Goal: Information Seeking & Learning: Learn about a topic

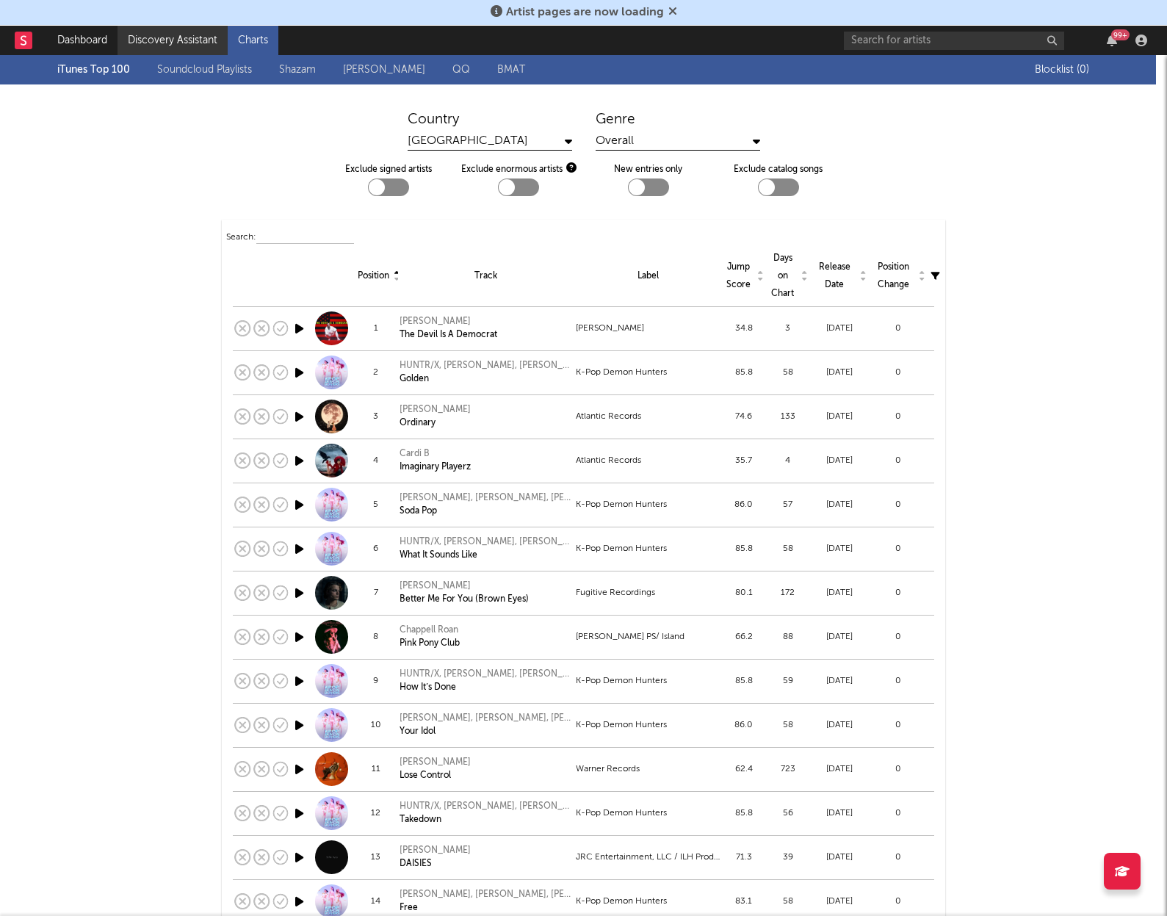
click at [164, 34] on link "Discovery Assistant" at bounding box center [172, 40] width 110 height 29
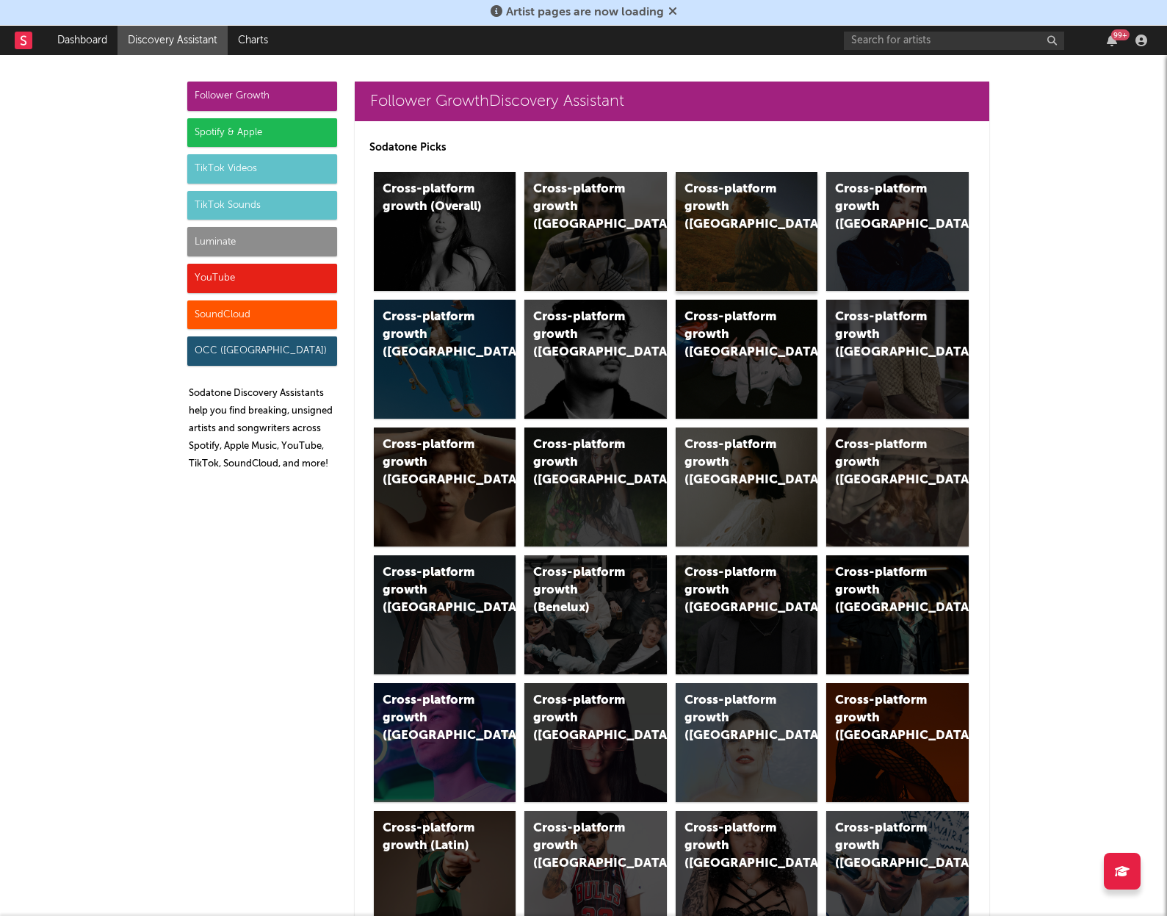
click at [735, 218] on div "Cross-platform growth (US)" at bounding box center [747, 231] width 142 height 119
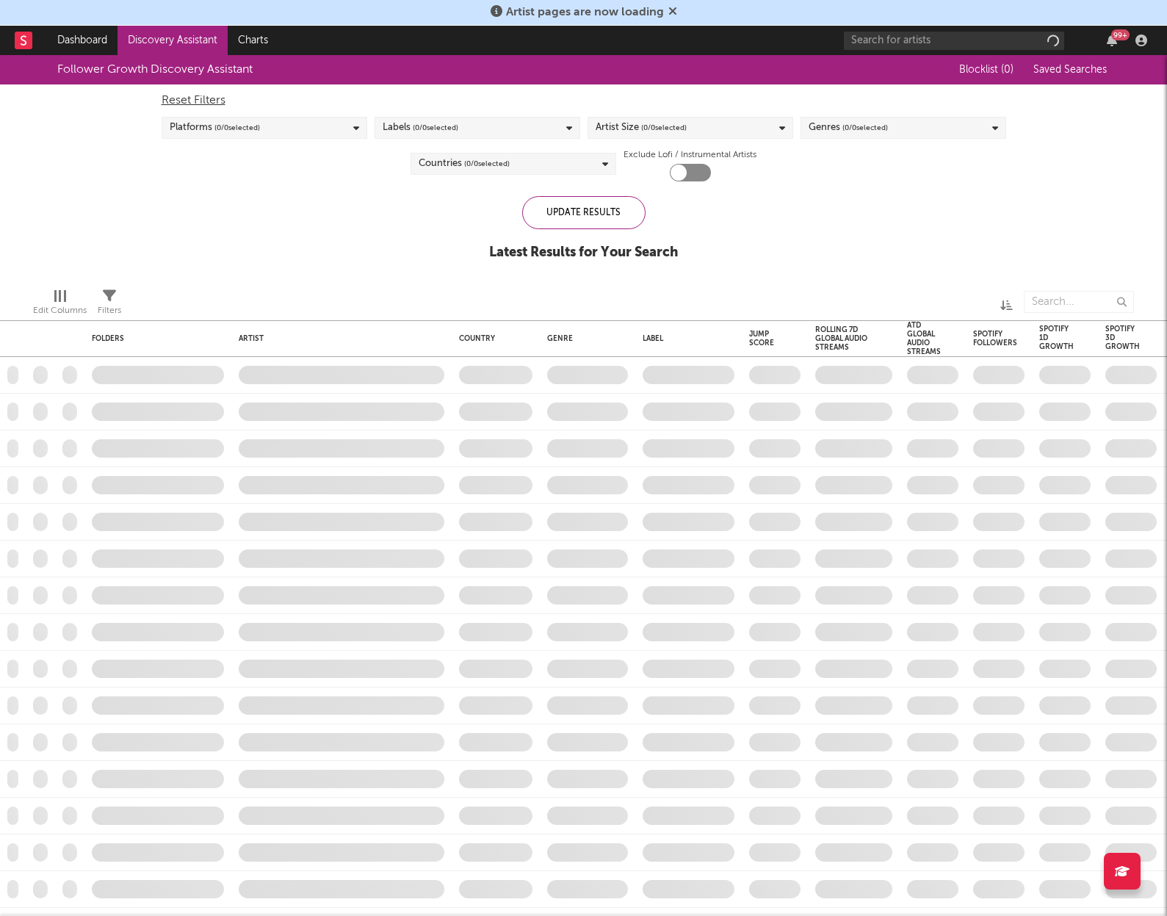
checkbox input "true"
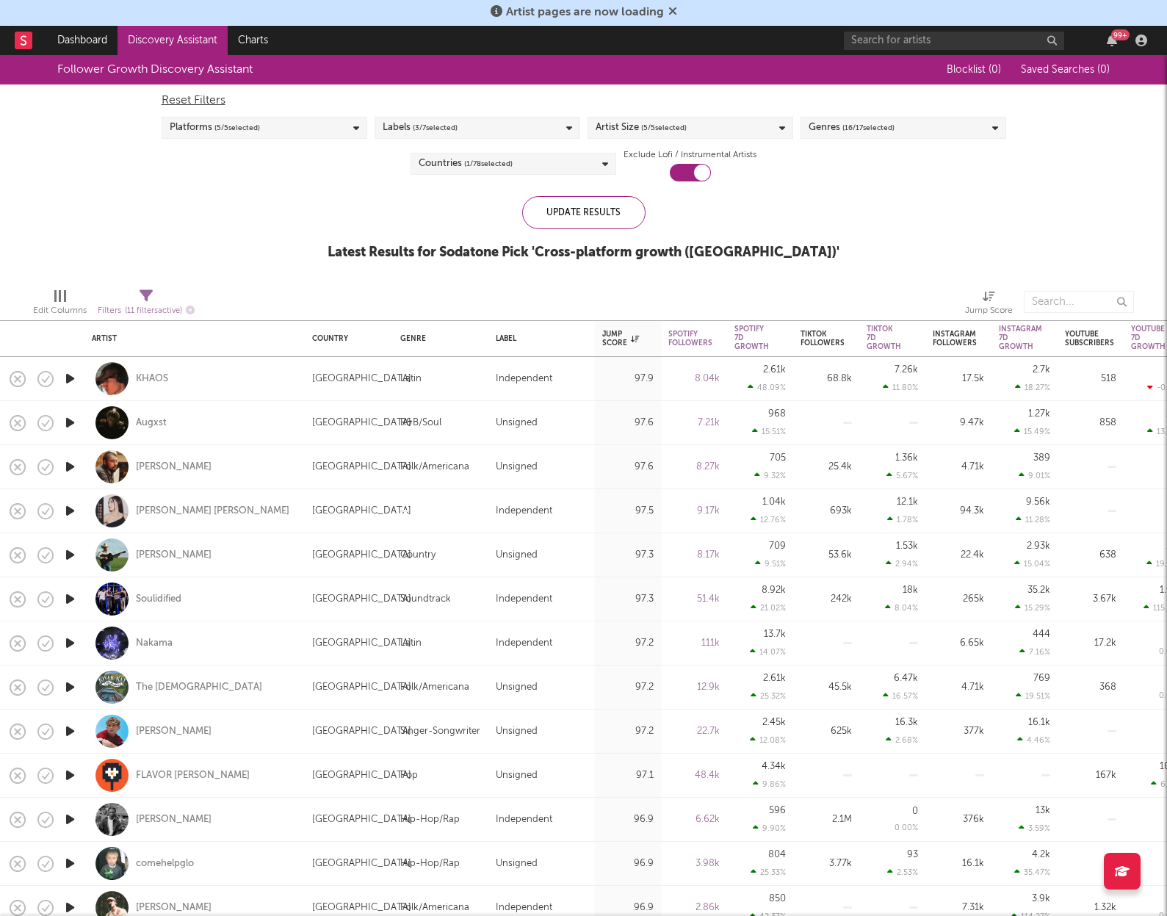
click at [886, 128] on span "( 16 / 17 selected)" at bounding box center [868, 128] width 52 height 18
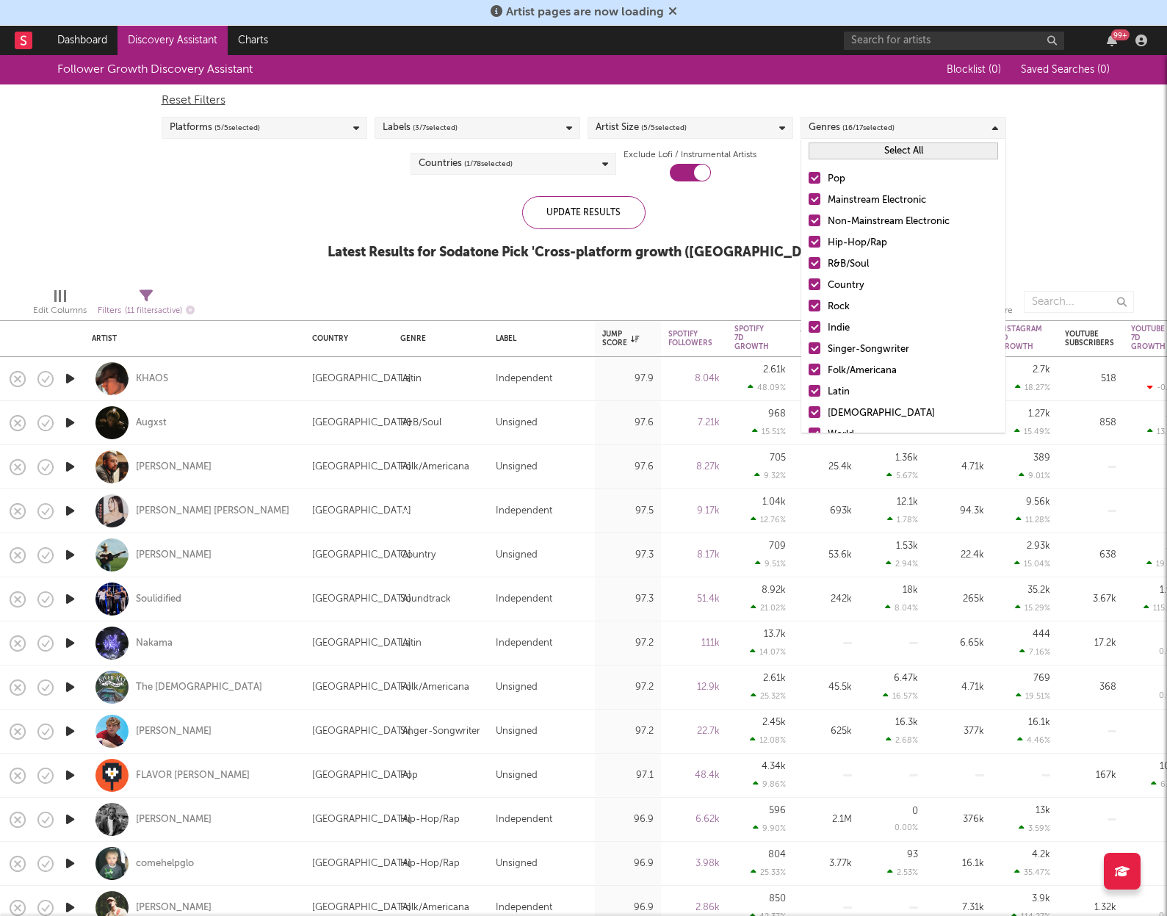
click at [841, 153] on button "Select All" at bounding box center [902, 150] width 189 height 17
drag, startPoint x: 818, startPoint y: 173, endPoint x: 814, endPoint y: 200, distance: 27.5
click at [817, 173] on div at bounding box center [814, 178] width 12 height 12
click at [808, 173] on input "Pop" at bounding box center [808, 179] width 0 height 18
click at [813, 242] on div at bounding box center [814, 242] width 12 height 12
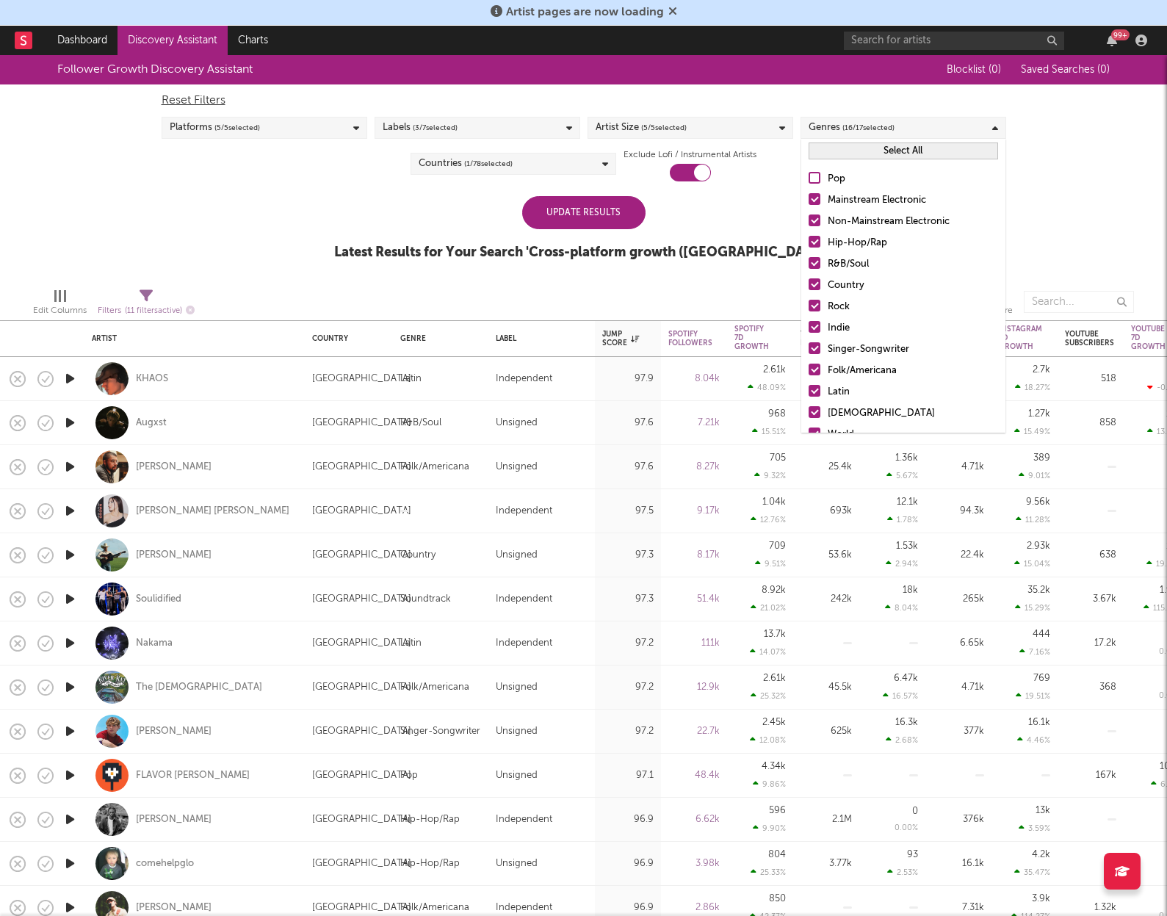
click at [808, 242] on input "Hip-Hop/Rap" at bounding box center [808, 243] width 0 height 18
click at [814, 266] on div at bounding box center [814, 263] width 12 height 12
click at [808, 266] on input "R&B/Soul" at bounding box center [808, 265] width 0 height 18
click at [815, 286] on div at bounding box center [814, 284] width 12 height 12
click at [808, 286] on input "Country" at bounding box center [808, 286] width 0 height 18
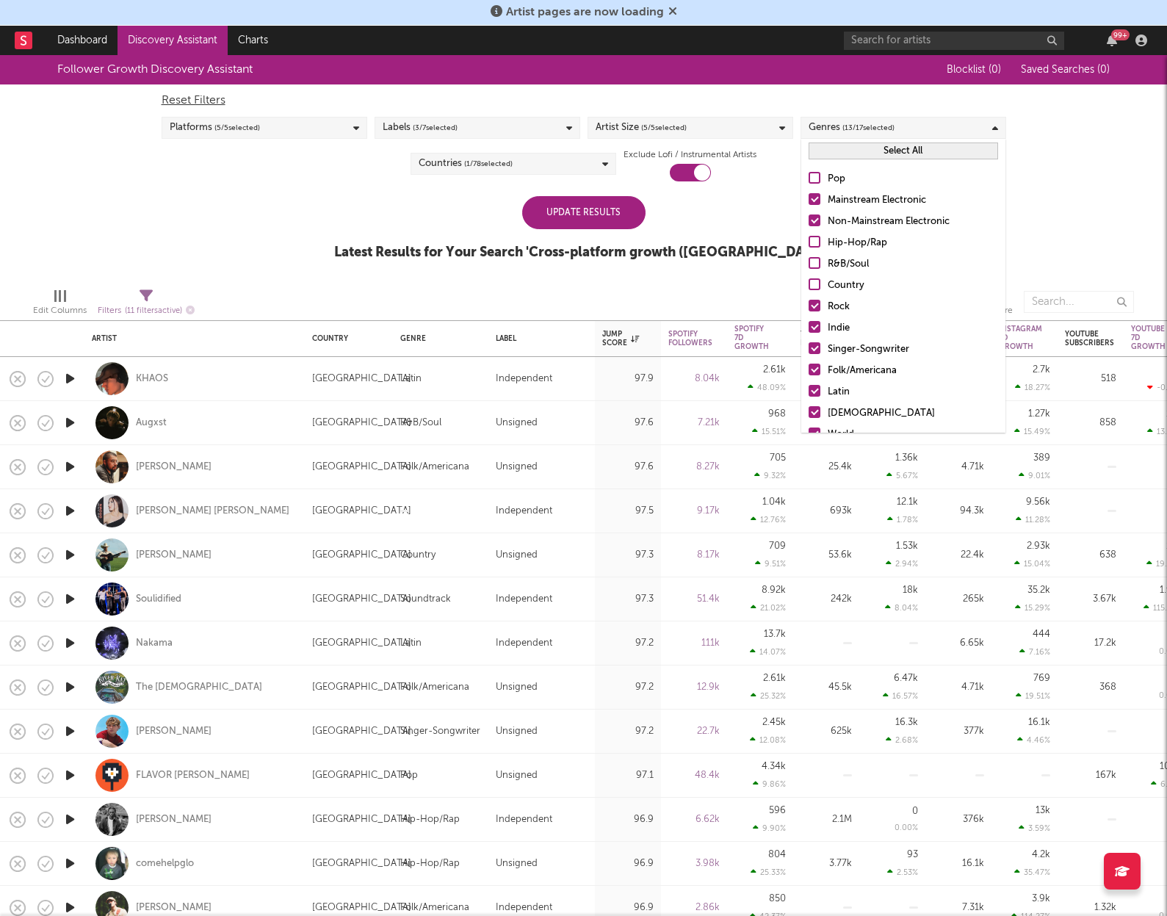
drag, startPoint x: 812, startPoint y: 302, endPoint x: 809, endPoint y: 321, distance: 19.3
click at [812, 302] on div at bounding box center [814, 306] width 12 height 12
click at [808, 302] on input "Rock" at bounding box center [808, 307] width 0 height 18
click at [809, 321] on div at bounding box center [814, 327] width 12 height 12
click at [808, 321] on input "Indie" at bounding box center [808, 328] width 0 height 18
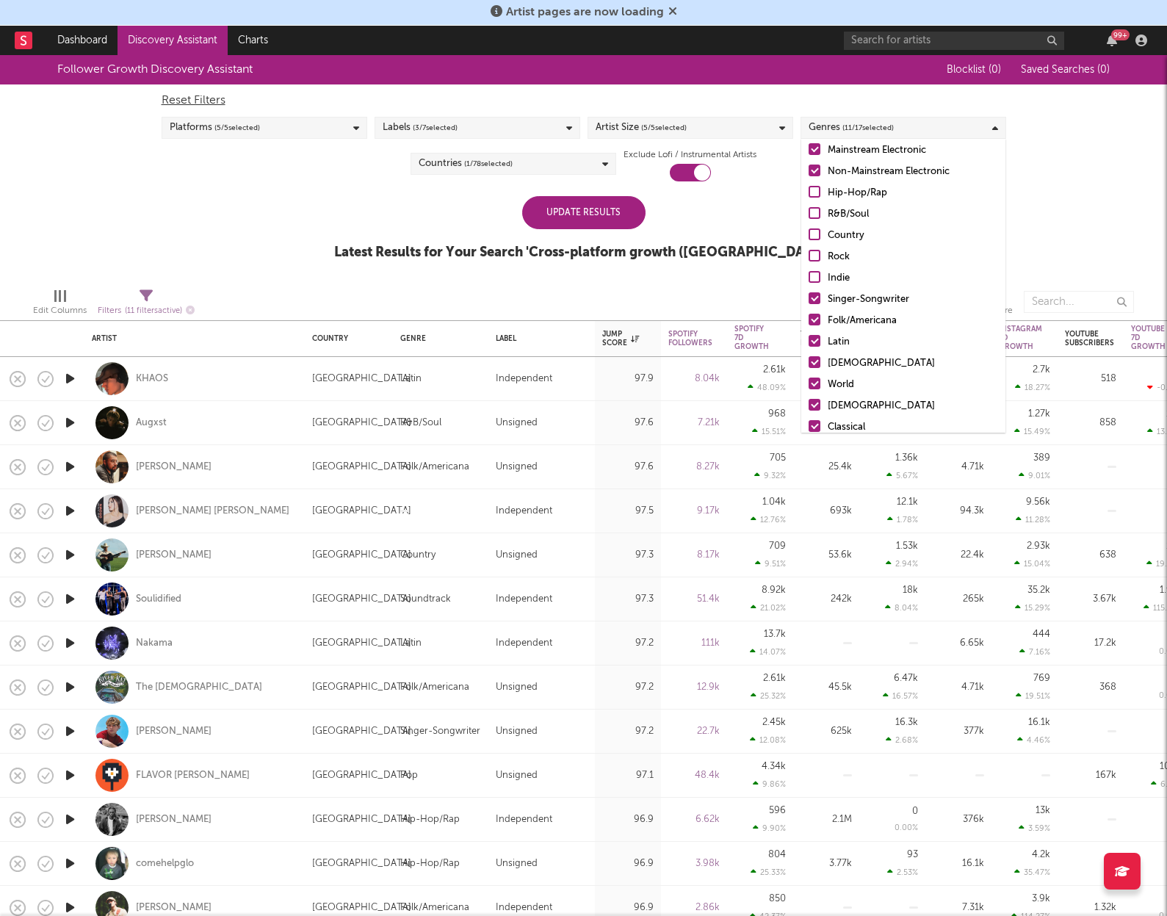
scroll to position [104, 0]
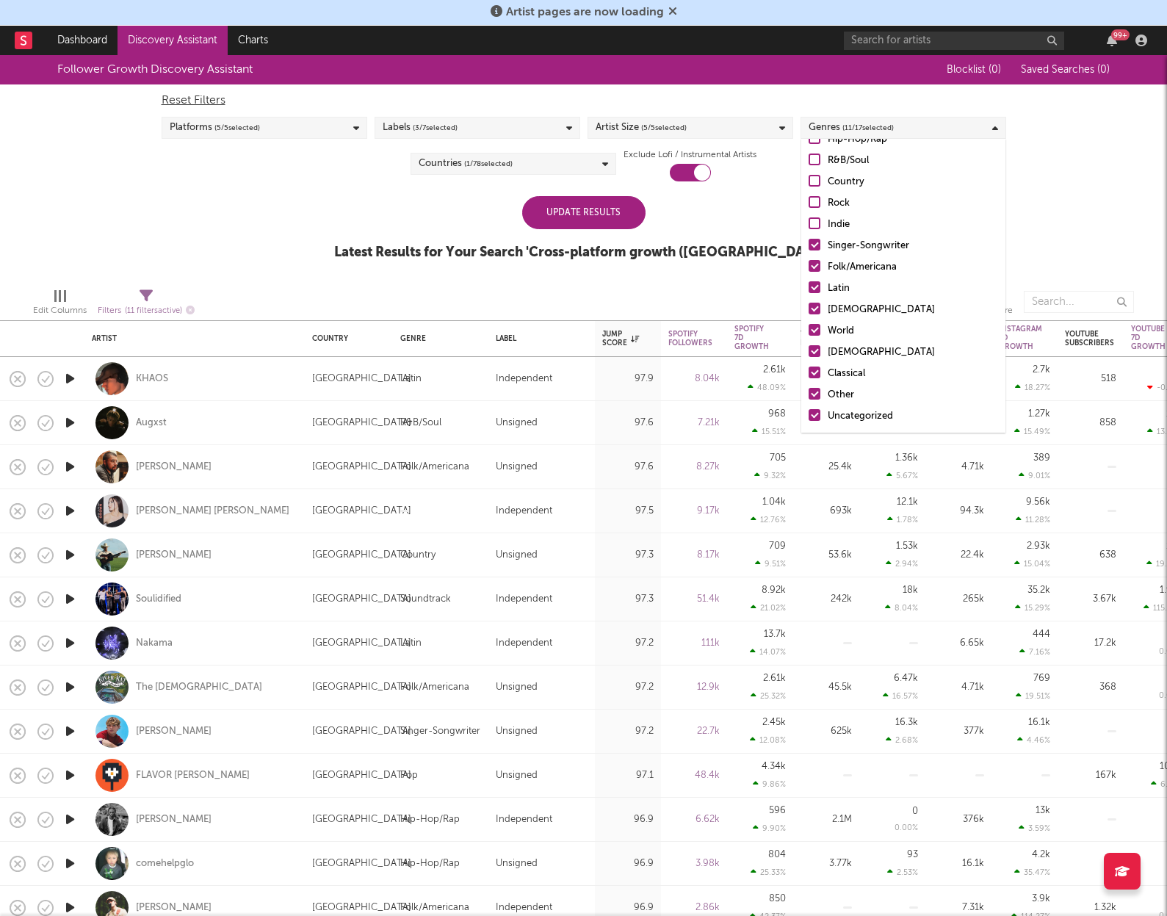
drag, startPoint x: 812, startPoint y: 394, endPoint x: 813, endPoint y: 375, distance: 19.1
click at [812, 394] on div at bounding box center [814, 394] width 12 height 12
click at [808, 394] on input "Other" at bounding box center [808, 395] width 0 height 18
click at [813, 369] on div at bounding box center [814, 372] width 12 height 12
click at [808, 369] on input "Classical" at bounding box center [808, 374] width 0 height 18
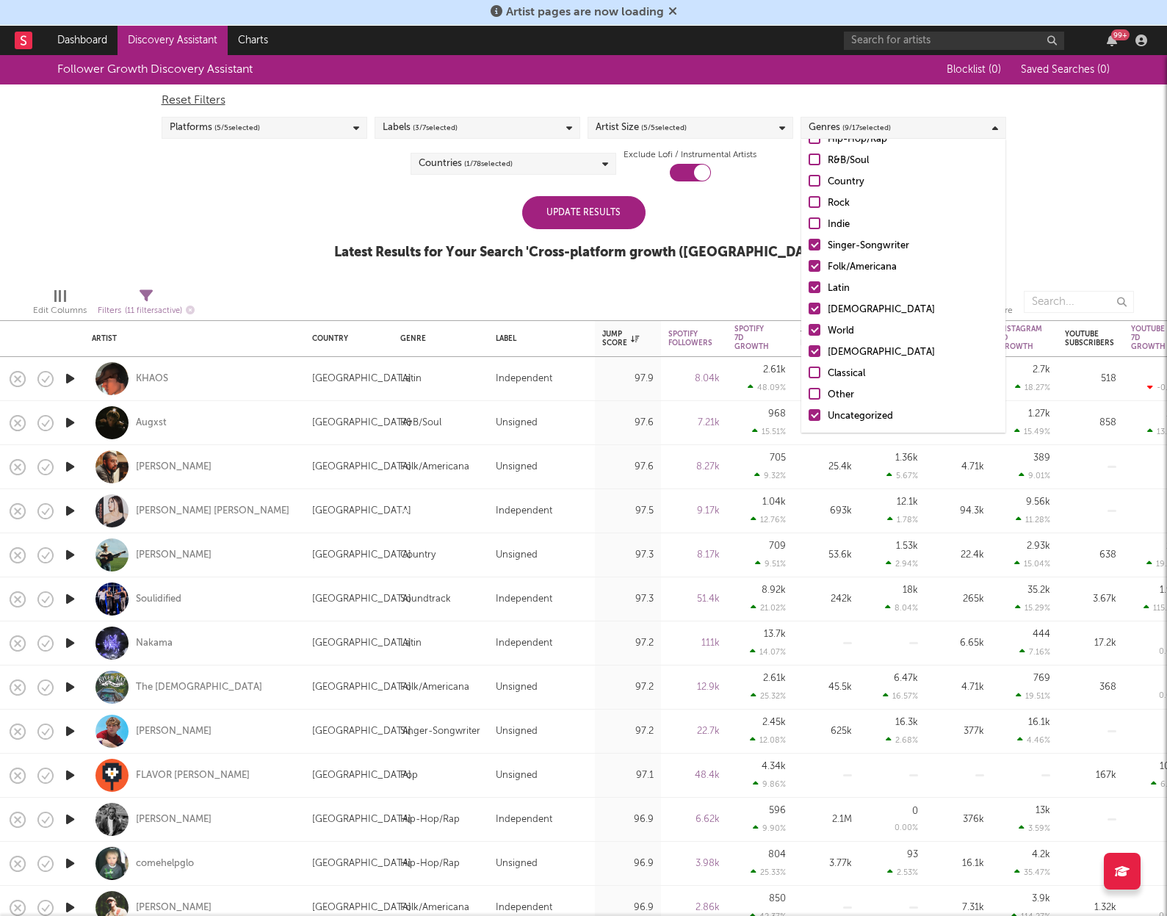
click at [811, 347] on div at bounding box center [814, 351] width 12 height 12
click at [808, 347] on input "Christian" at bounding box center [808, 353] width 0 height 18
drag, startPoint x: 814, startPoint y: 325, endPoint x: 814, endPoint y: 312, distance: 13.2
click at [814, 325] on div at bounding box center [814, 330] width 12 height 12
click at [808, 325] on input "World" at bounding box center [808, 331] width 0 height 18
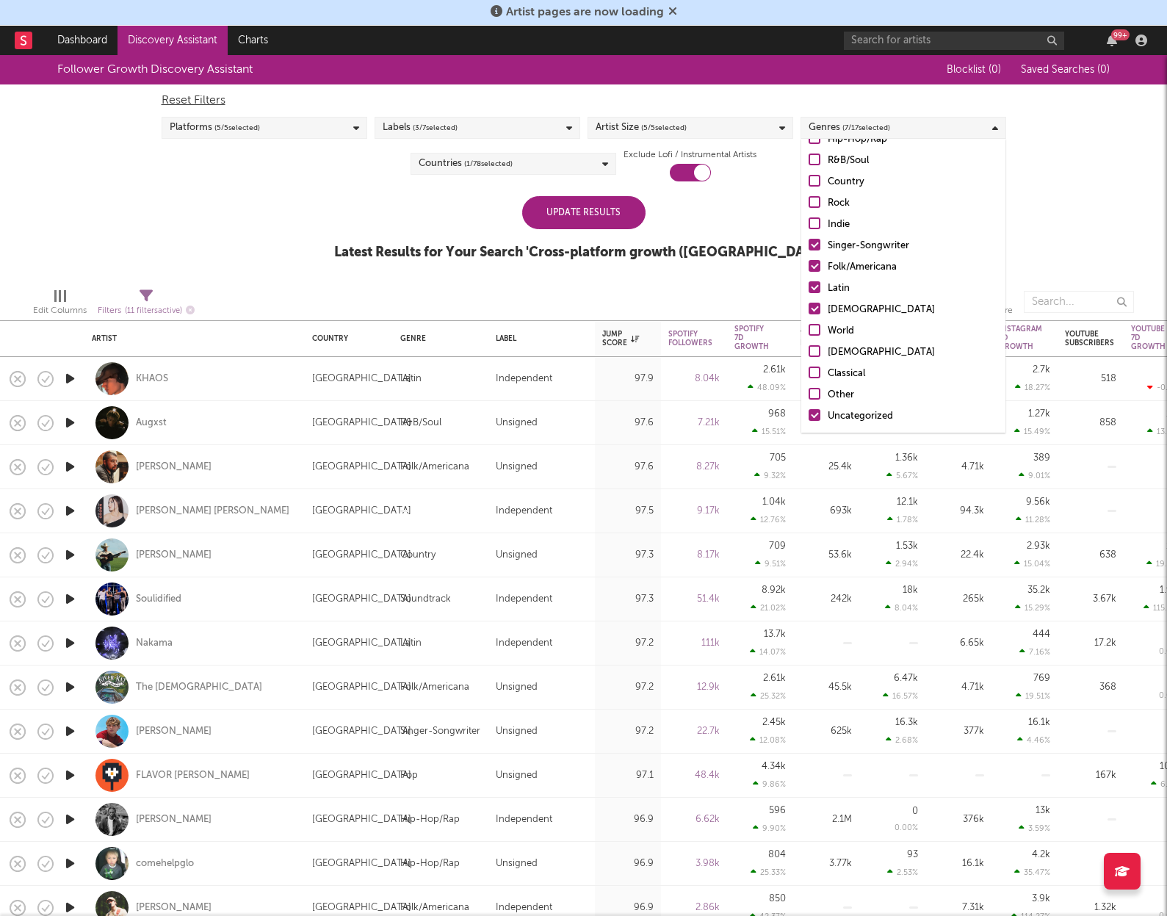
drag, startPoint x: 813, startPoint y: 308, endPoint x: 811, endPoint y: 289, distance: 19.1
click at [812, 307] on div at bounding box center [814, 309] width 12 height 12
click at [808, 307] on input "African" at bounding box center [808, 310] width 0 height 18
click at [812, 285] on div at bounding box center [814, 287] width 12 height 12
click at [808, 285] on input "Latin" at bounding box center [808, 289] width 0 height 18
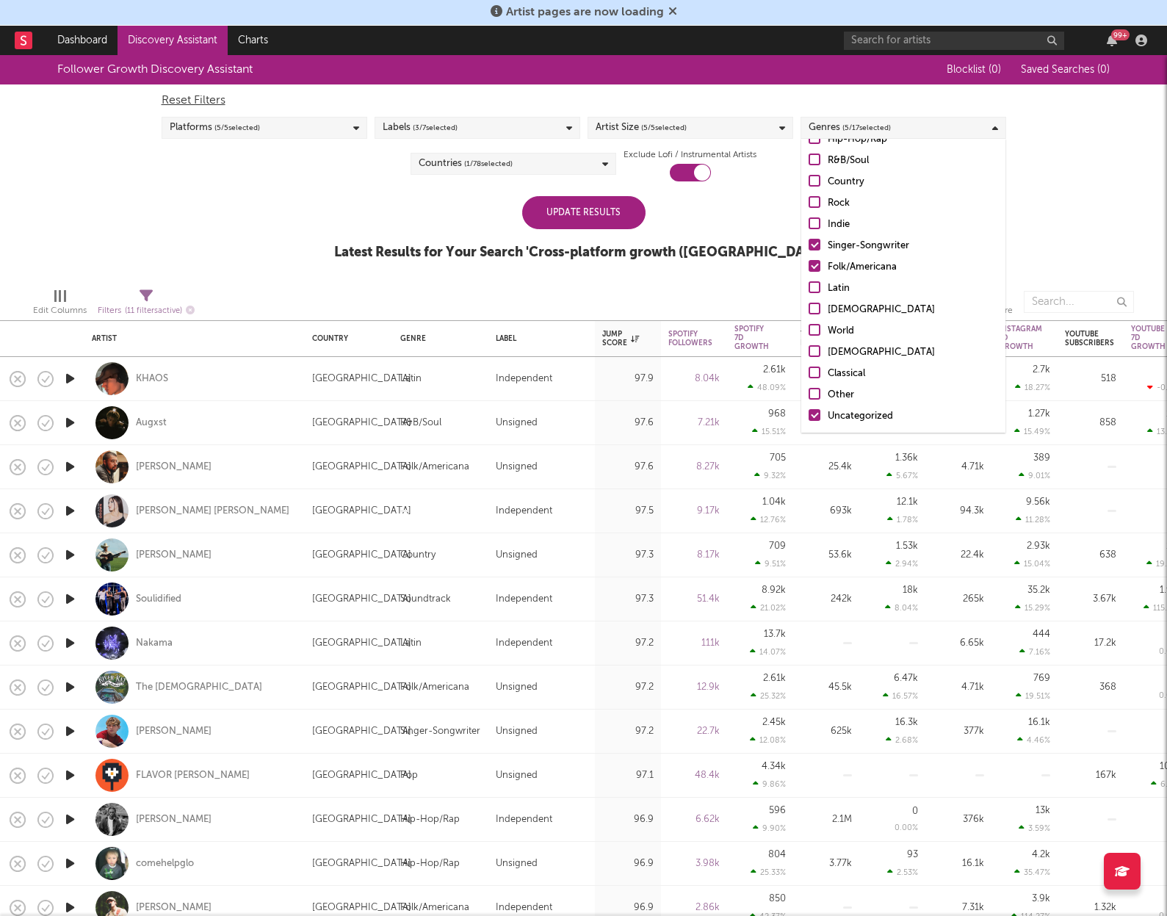
click at [814, 266] on div at bounding box center [814, 266] width 12 height 12
click at [808, 266] on input "Folk/Americana" at bounding box center [808, 267] width 0 height 18
click at [811, 247] on div at bounding box center [814, 245] width 12 height 12
click at [808, 247] on input "Singer-Songwriter" at bounding box center [808, 246] width 0 height 18
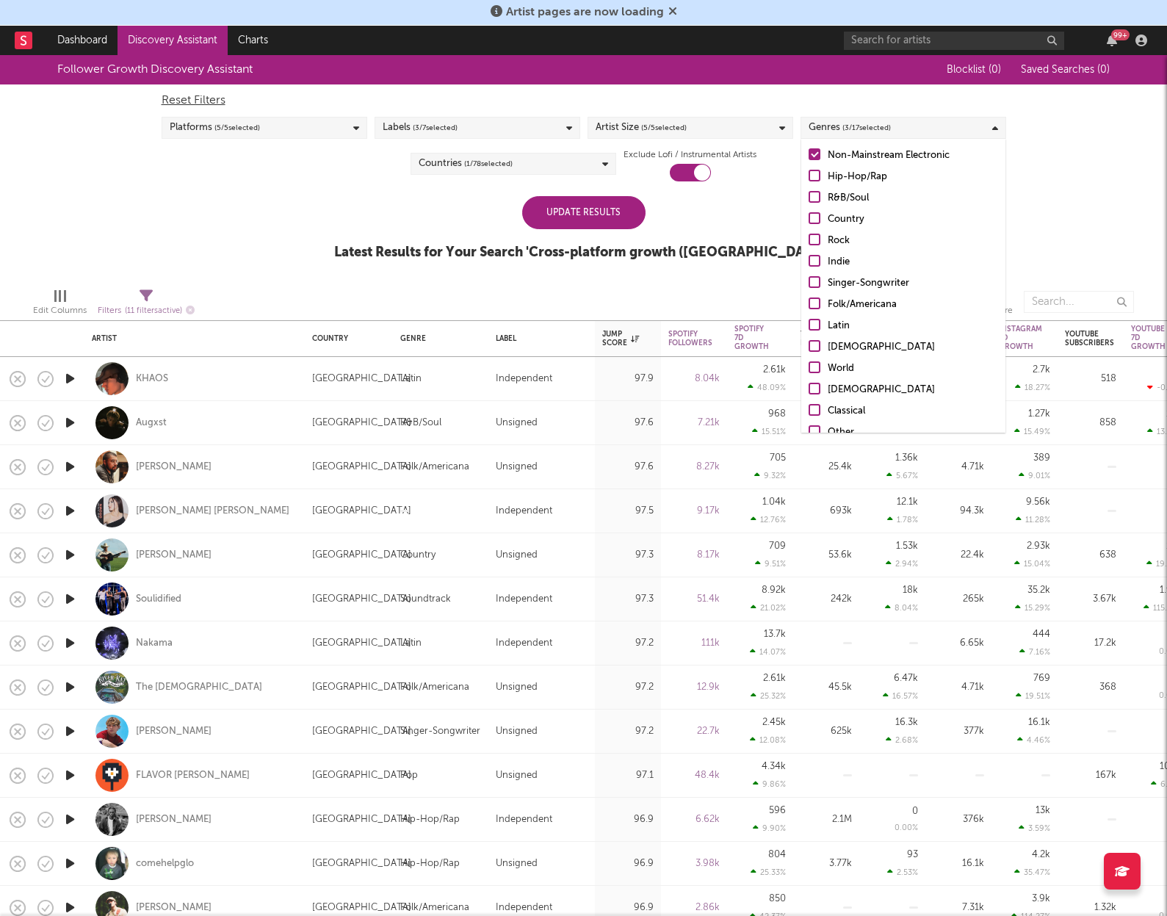
scroll to position [0, 0]
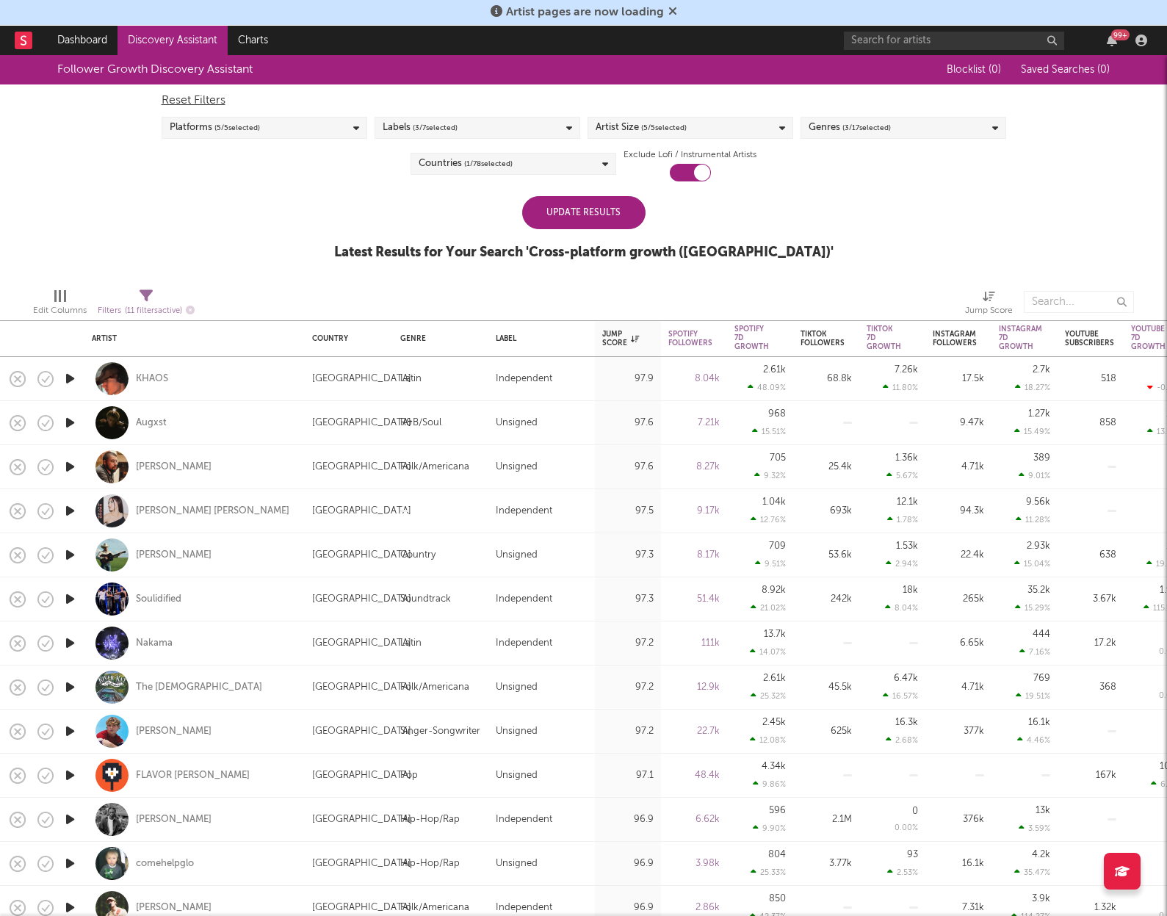
click at [1068, 248] on div "Follower Growth Discovery Assistant Blocklist ( 0 ) Saved Searches ( 0 ) Reset …" at bounding box center [583, 165] width 1167 height 221
click at [617, 212] on div "Update Results" at bounding box center [583, 212] width 123 height 33
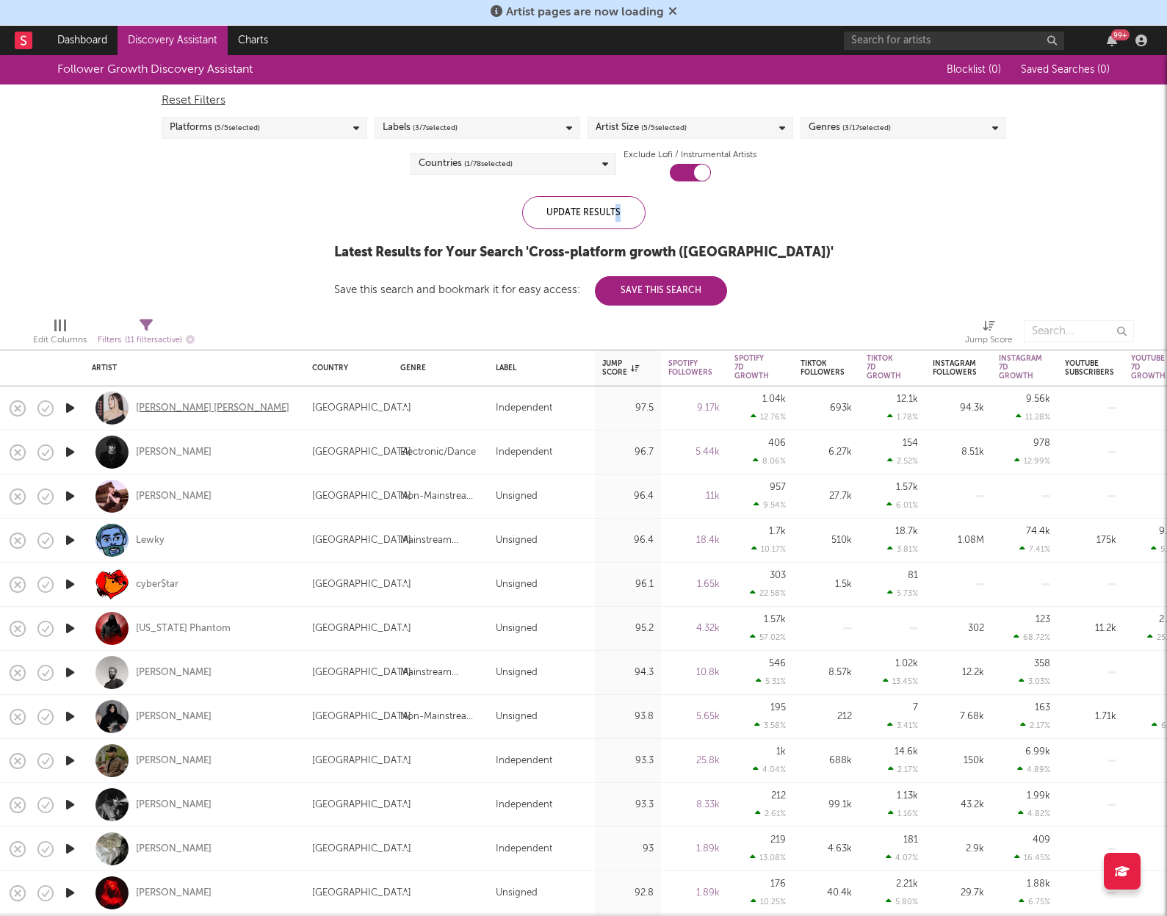
click at [141, 408] on div "Elise Kristine" at bounding box center [212, 408] width 153 height 13
click at [168, 449] on div "Joey Cash" at bounding box center [174, 452] width 76 height 13
click at [151, 541] on div "Lewky" at bounding box center [150, 540] width 29 height 13
click at [156, 583] on div "cyber$tar" at bounding box center [157, 584] width 43 height 13
click at [882, 364] on div "Tiktok 7D Growth" at bounding box center [883, 367] width 35 height 26
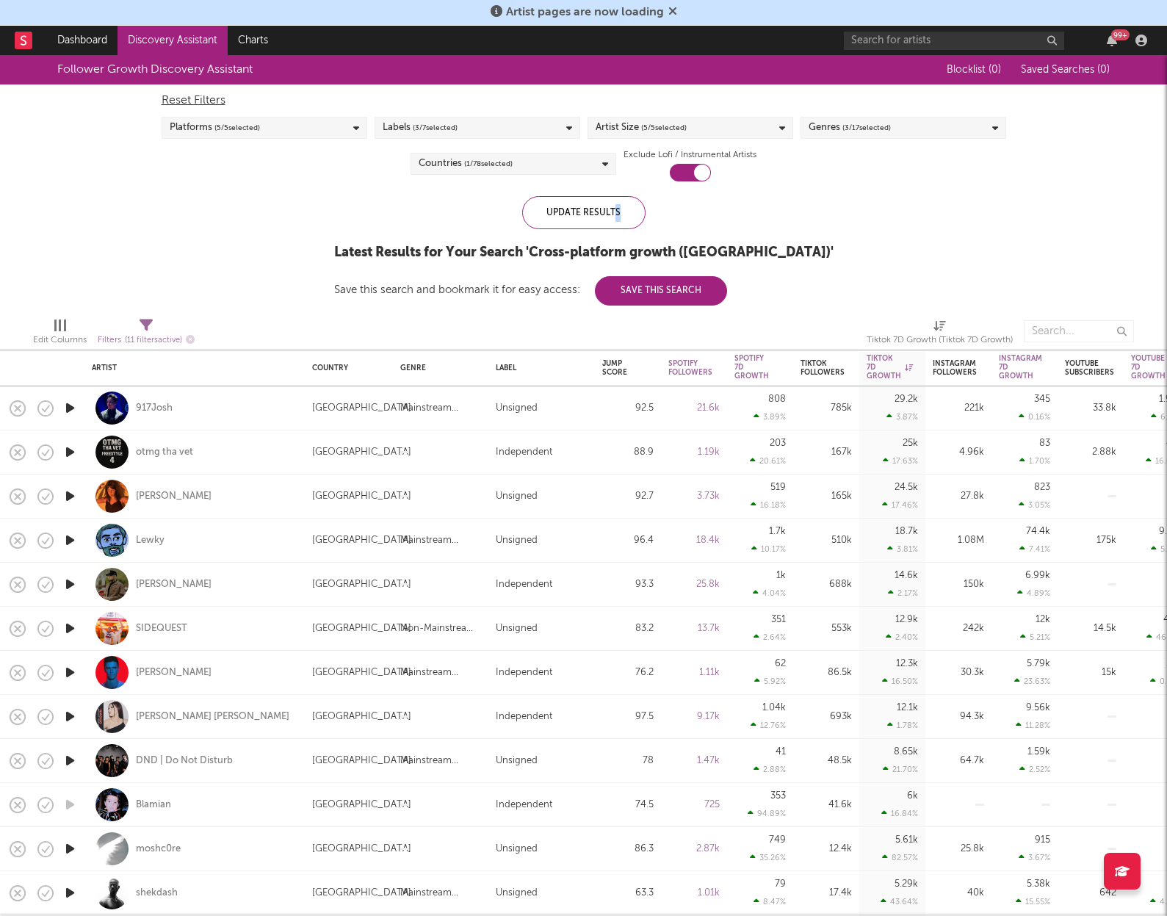
click at [70, 407] on icon "button" at bounding box center [69, 408] width 15 height 18
click at [70, 407] on icon "button" at bounding box center [69, 408] width 14 height 18
click at [148, 405] on div "917Josh" at bounding box center [154, 408] width 37 height 13
click at [173, 669] on div "Mike Archangelo" at bounding box center [174, 672] width 76 height 13
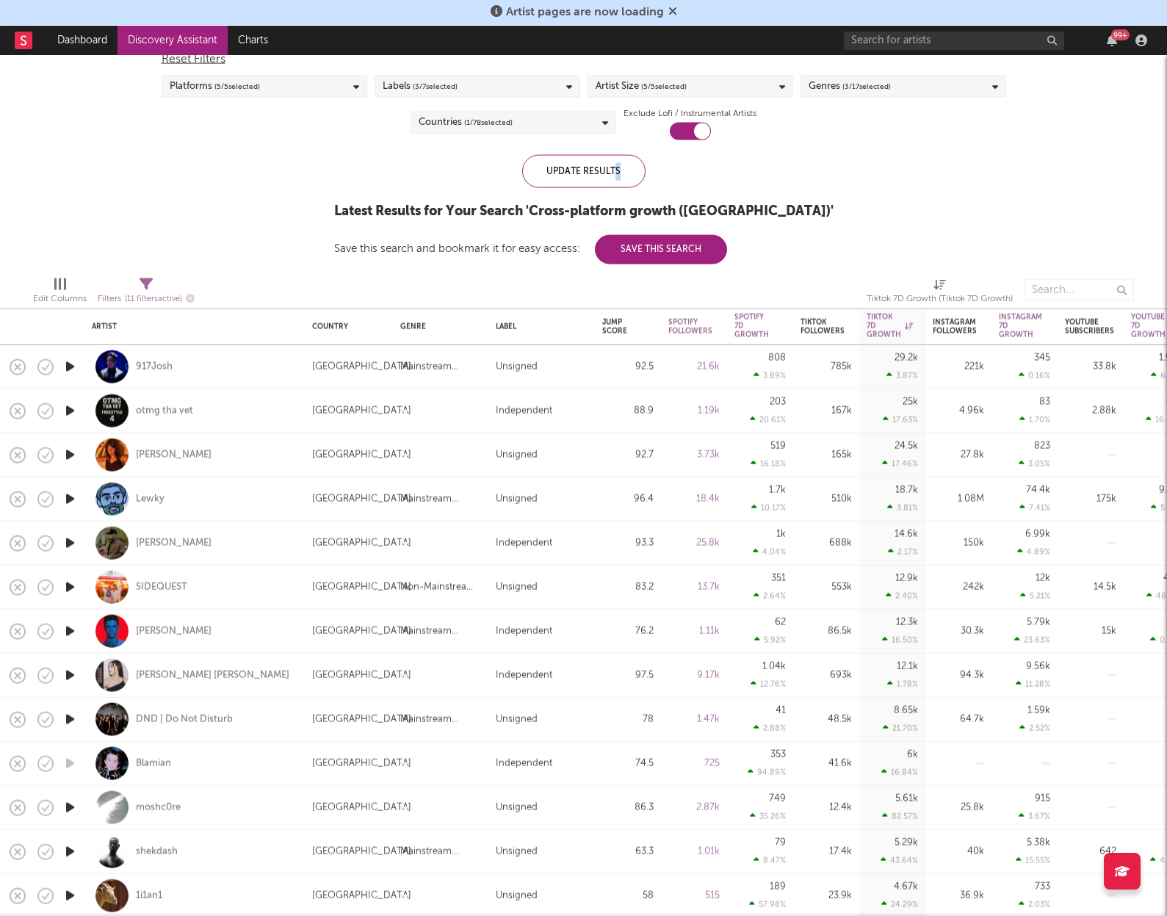
click at [69, 453] on icon "button" at bounding box center [69, 455] width 15 height 18
click at [69, 453] on icon "button" at bounding box center [69, 455] width 14 height 18
click at [69, 540] on icon "button" at bounding box center [69, 543] width 15 height 18
click at [68, 541] on icon "button" at bounding box center [69, 543] width 14 height 18
click at [70, 589] on icon "button" at bounding box center [69, 587] width 15 height 18
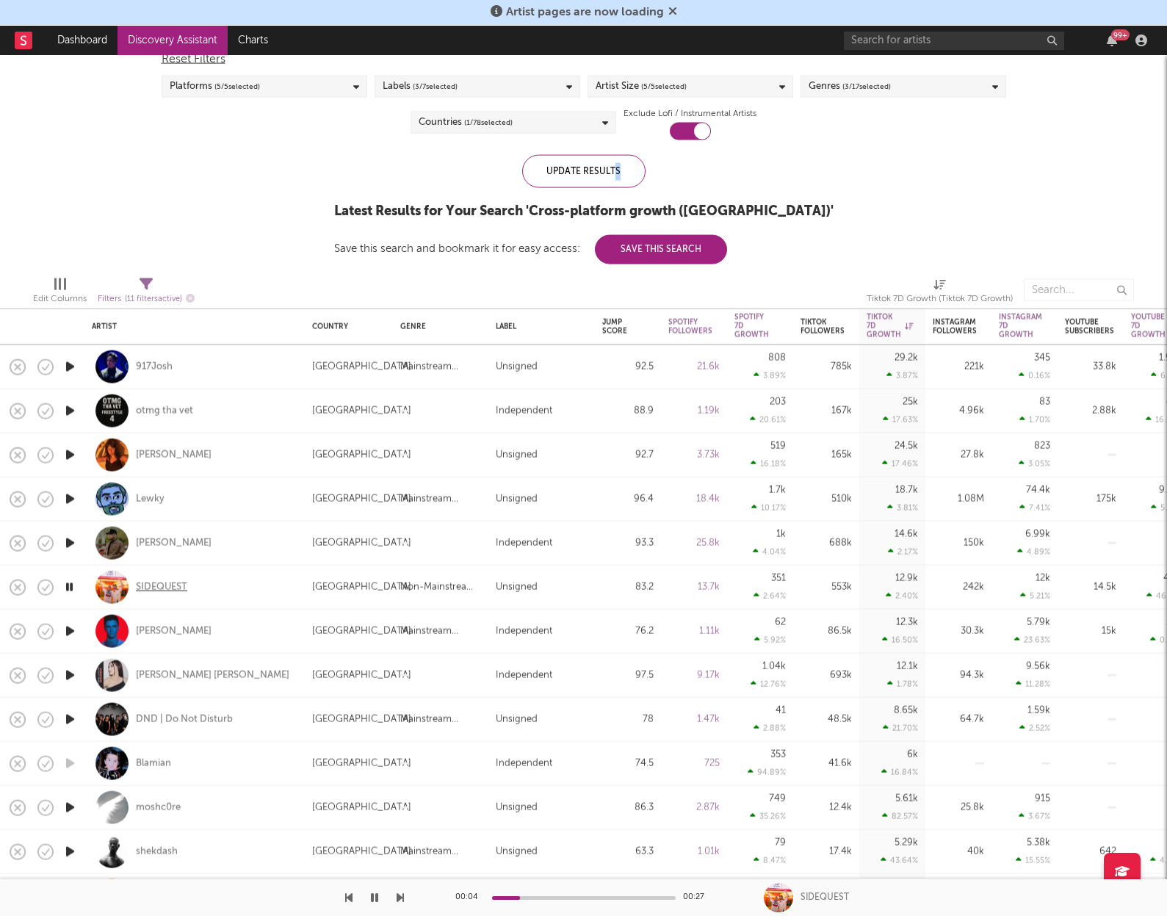
click at [162, 590] on div "SIDEQUEST" at bounding box center [161, 586] width 51 height 13
click at [372, 899] on icon "button" at bounding box center [374, 897] width 7 height 12
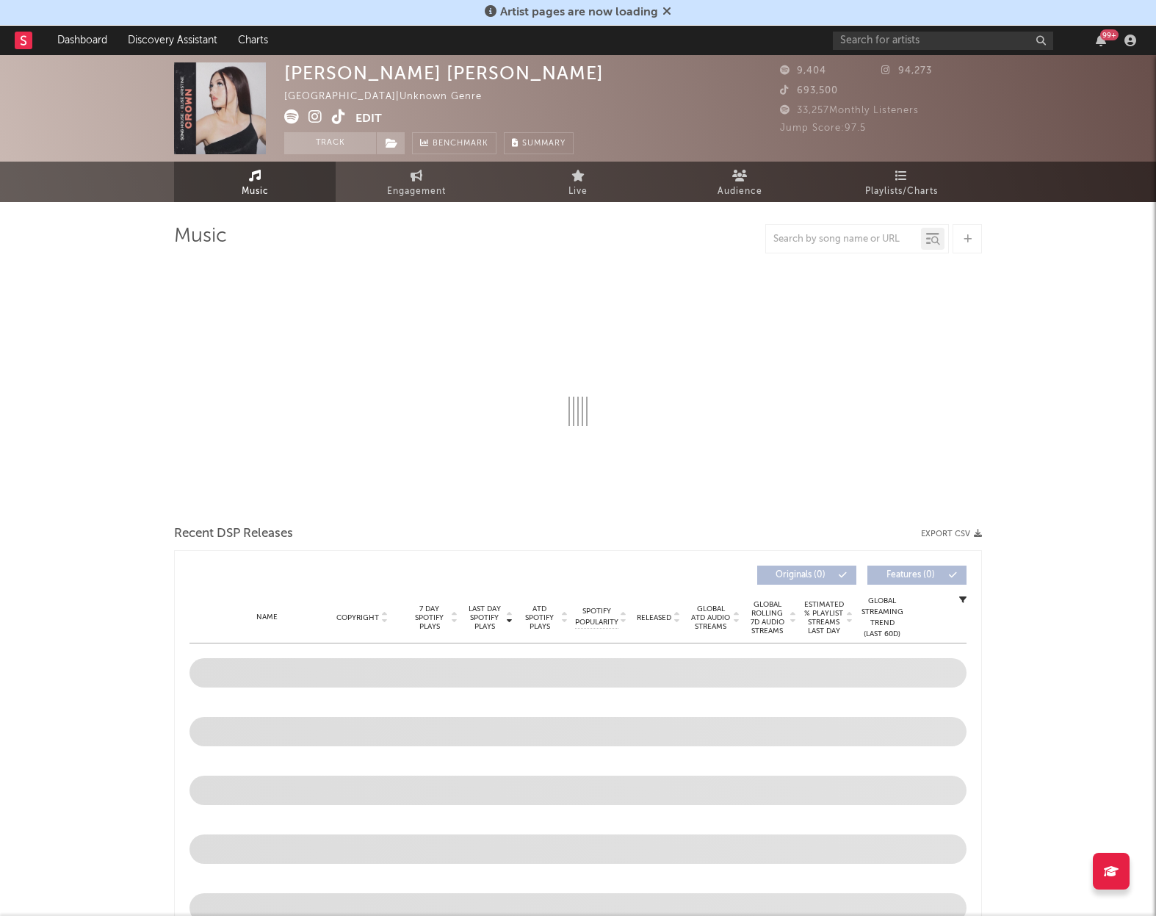
select select "1w"
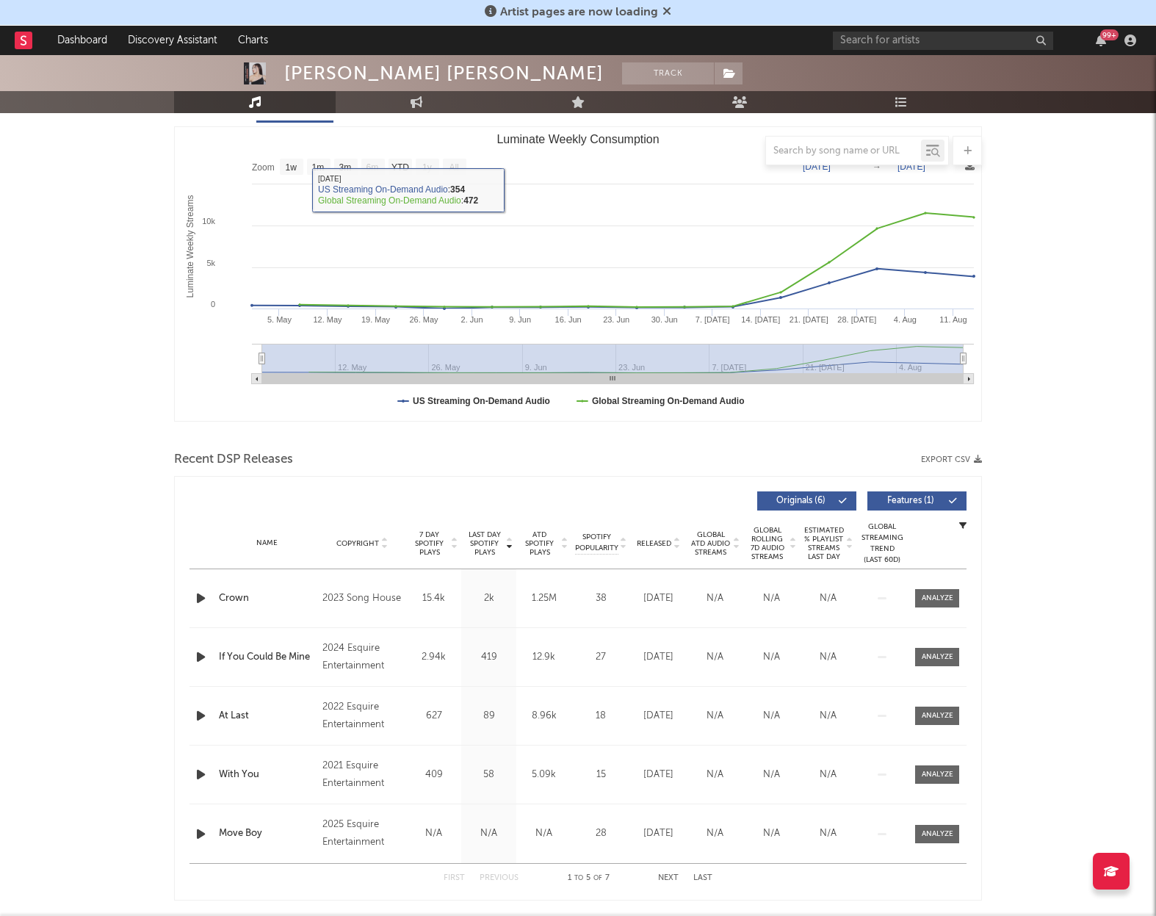
scroll to position [195, 0]
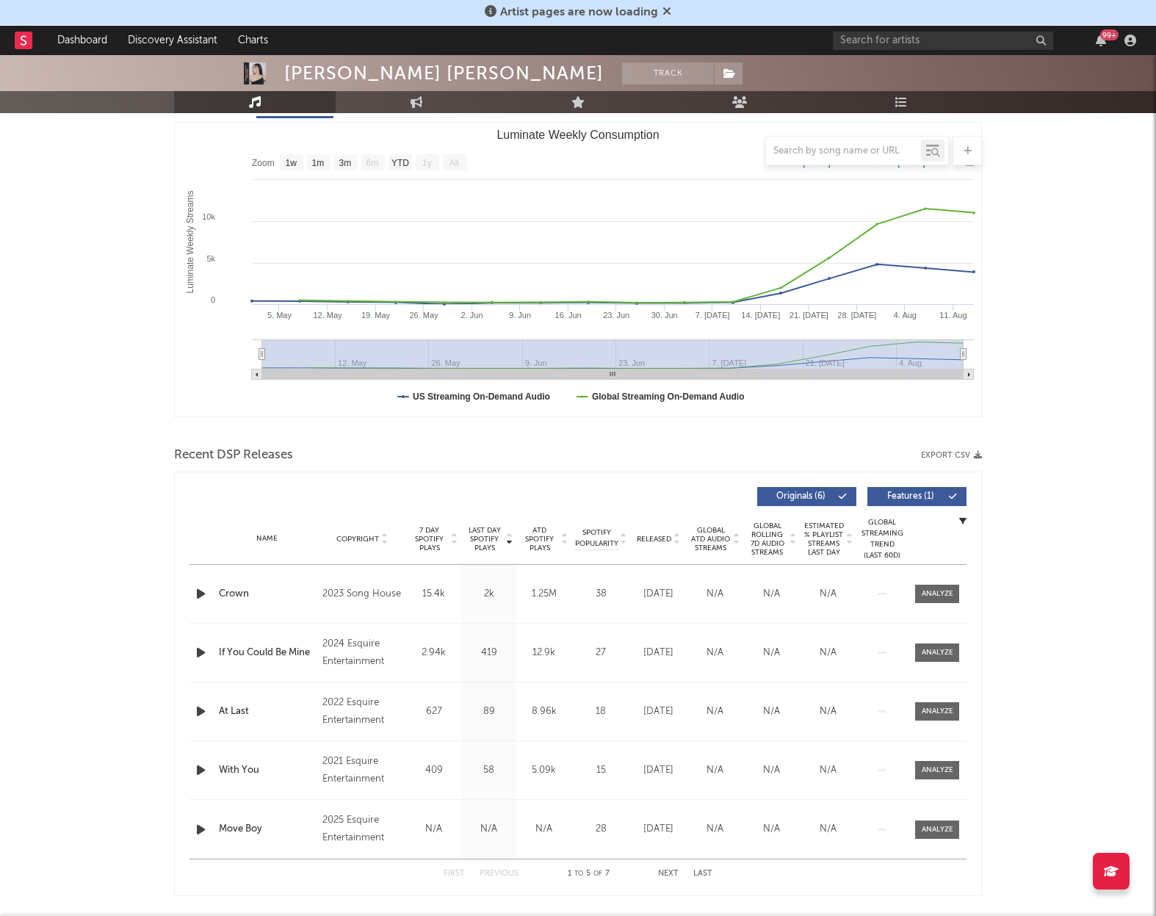
click at [201, 591] on icon "button" at bounding box center [200, 593] width 15 height 18
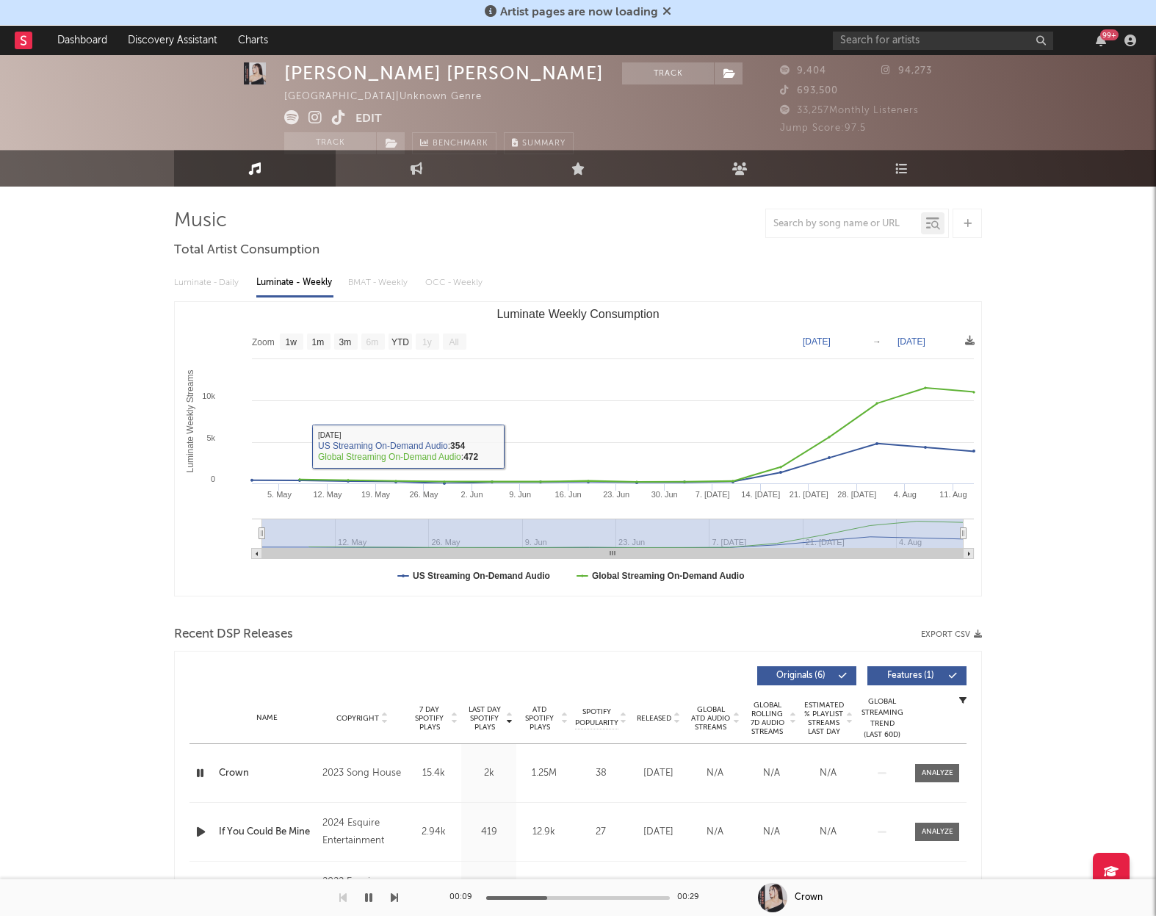
scroll to position [0, 0]
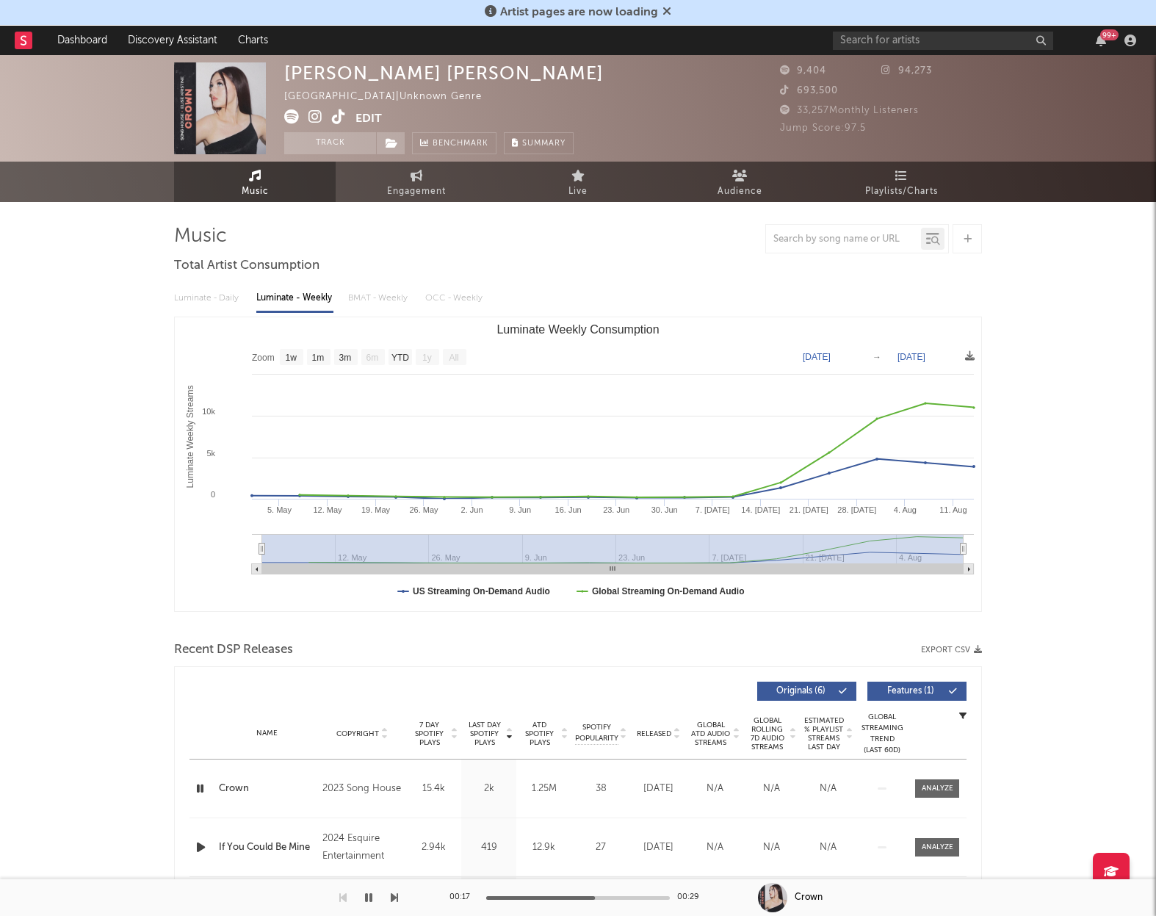
click at [284, 119] on icon at bounding box center [291, 116] width 15 height 15
click at [204, 849] on icon "button" at bounding box center [200, 847] width 14 height 18
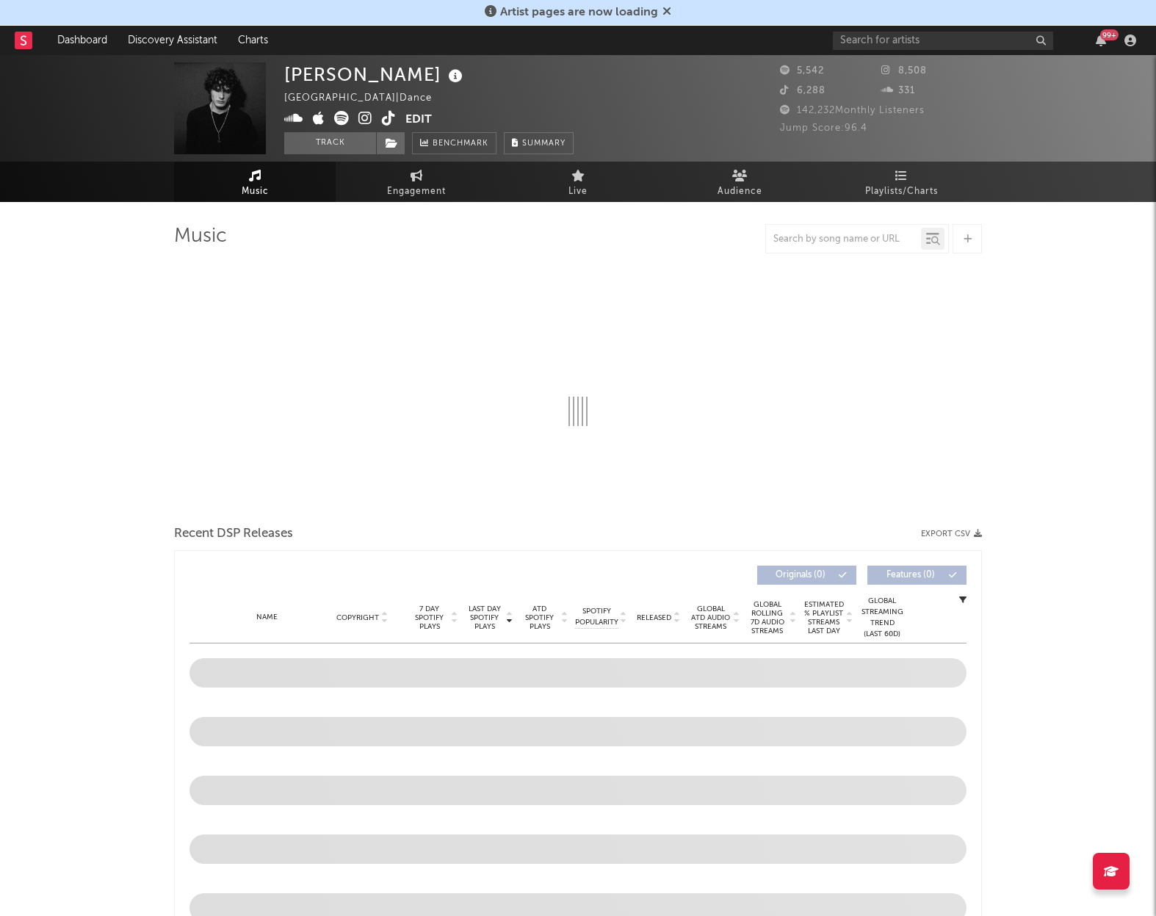
select select "6m"
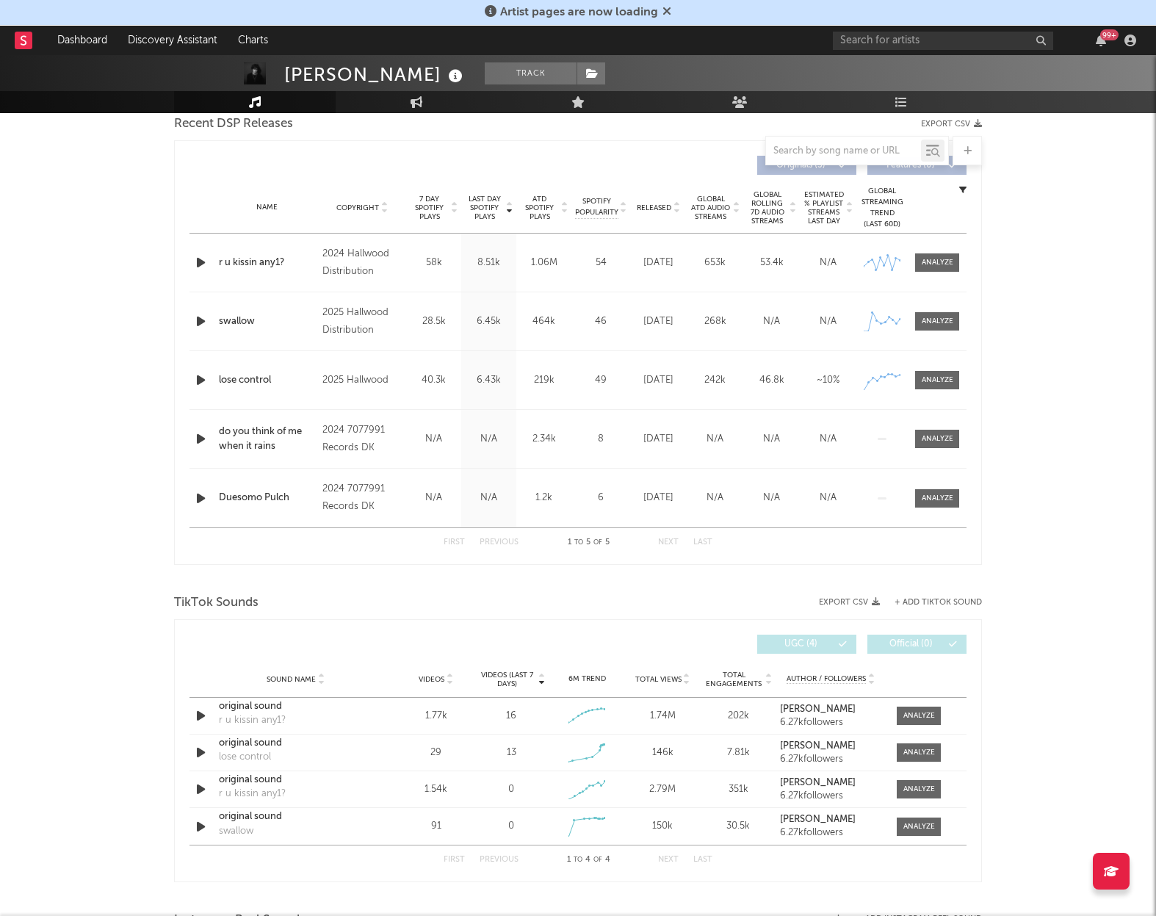
scroll to position [513, 0]
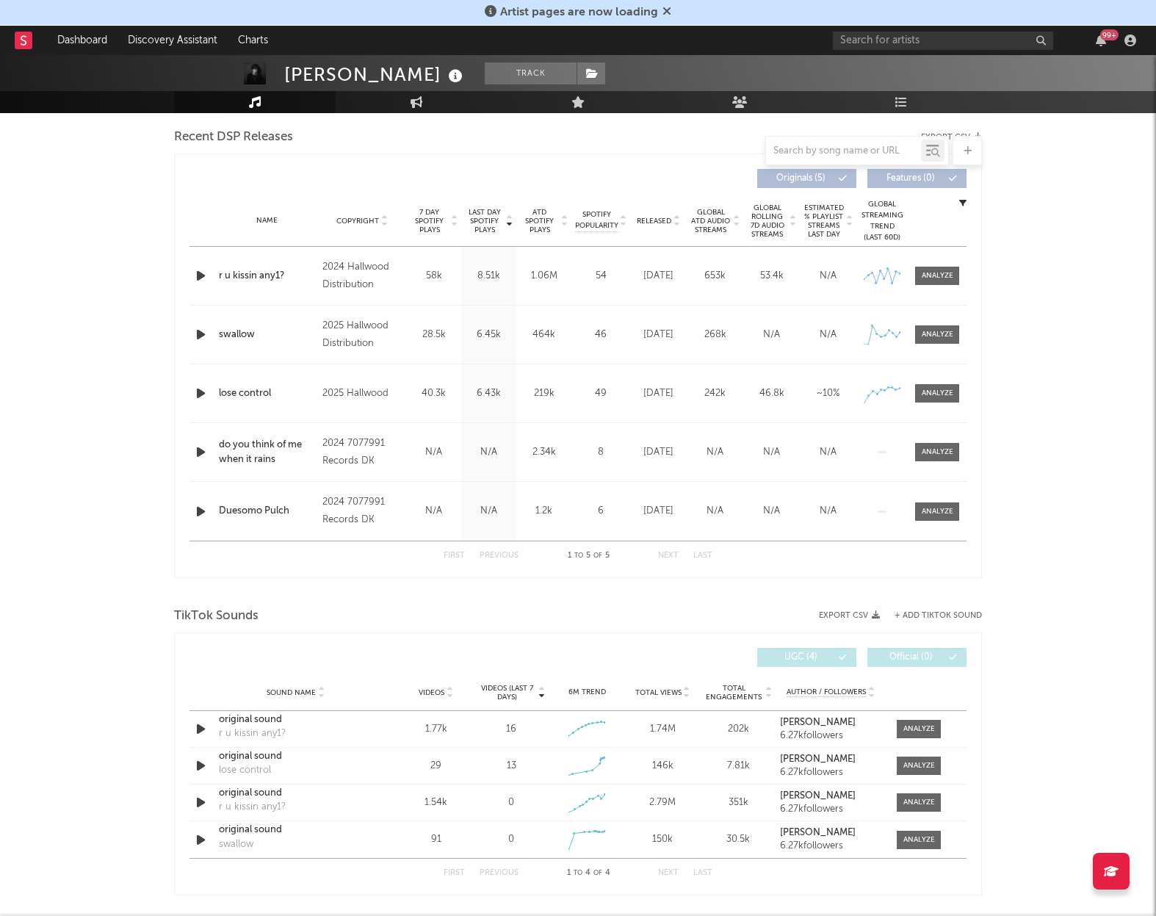
click at [204, 278] on icon "button" at bounding box center [200, 276] width 15 height 18
click at [545, 897] on div at bounding box center [578, 898] width 184 height 4
click at [203, 335] on icon "button" at bounding box center [200, 334] width 15 height 18
click at [571, 897] on div at bounding box center [578, 898] width 184 height 4
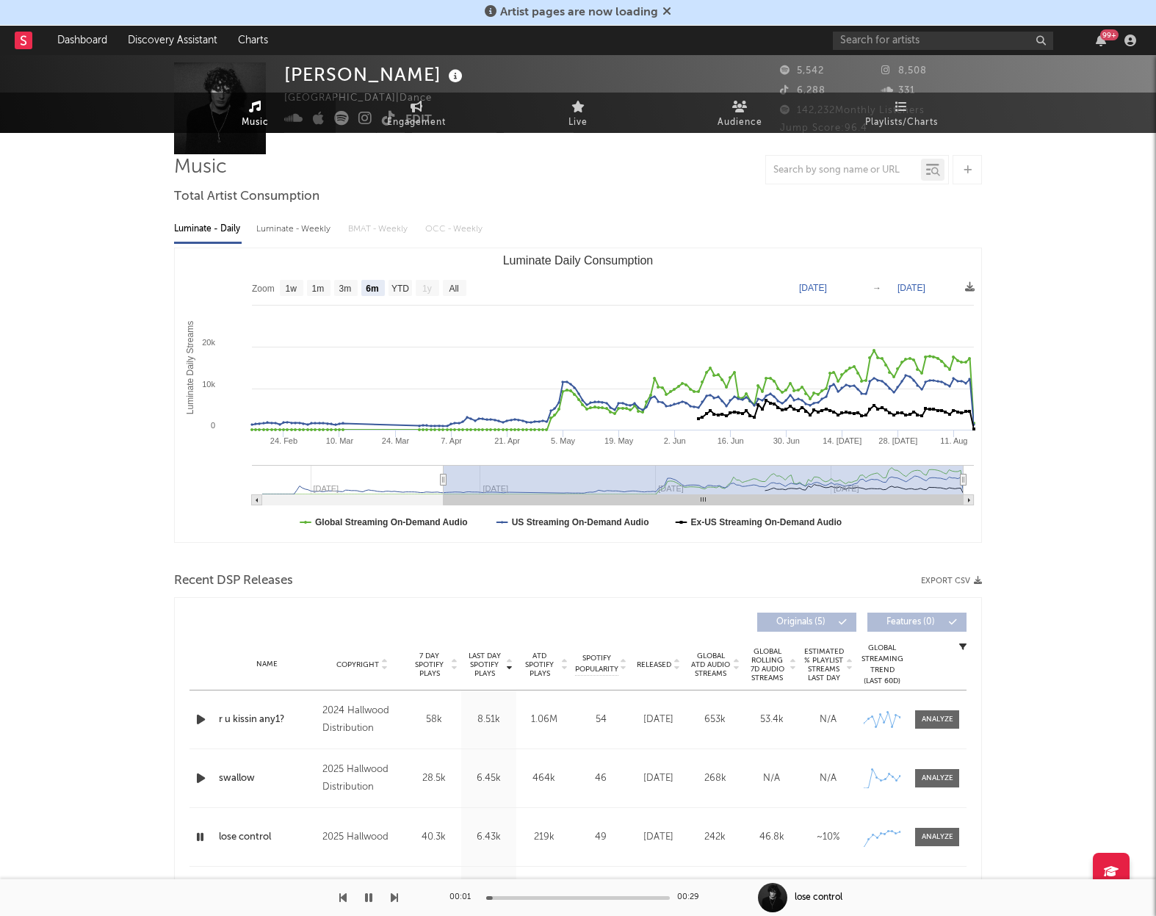
scroll to position [135, 0]
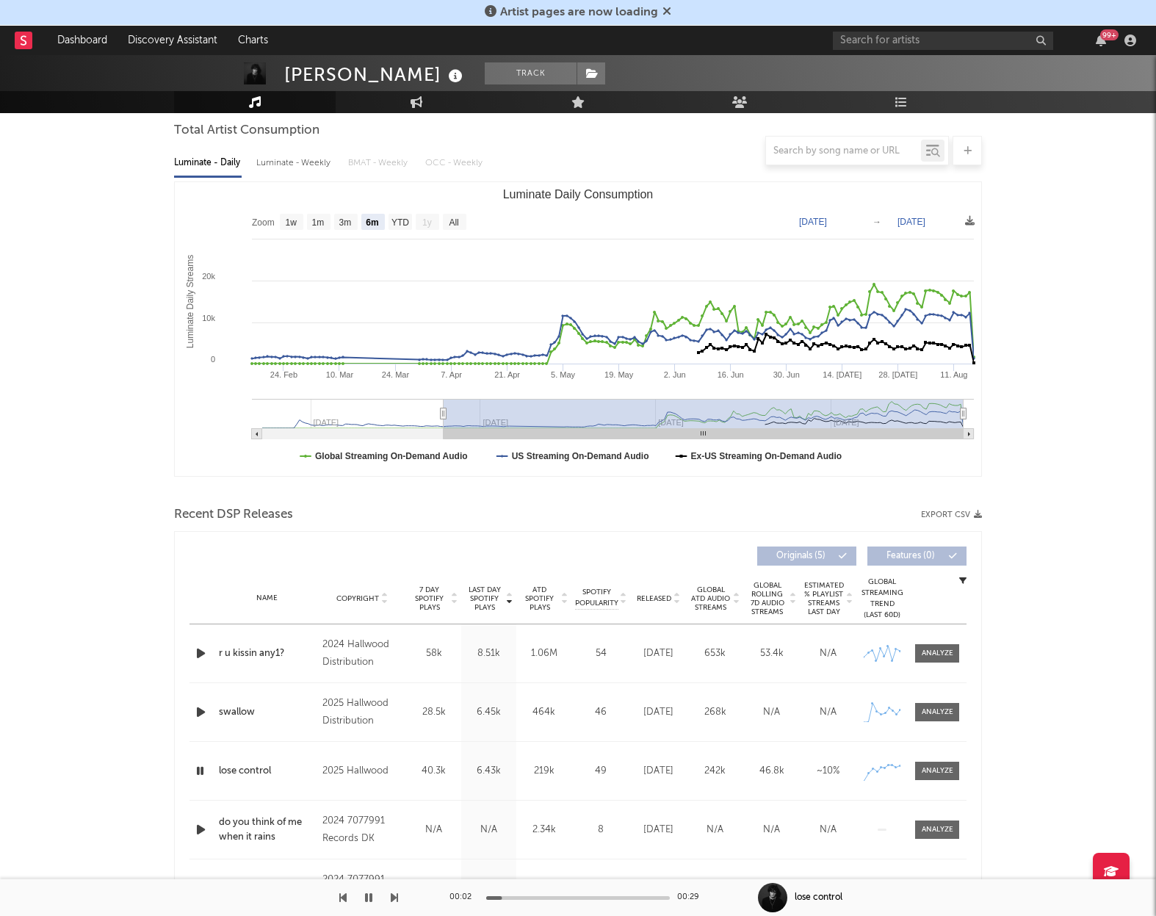
click at [203, 767] on icon "button" at bounding box center [200, 770] width 14 height 18
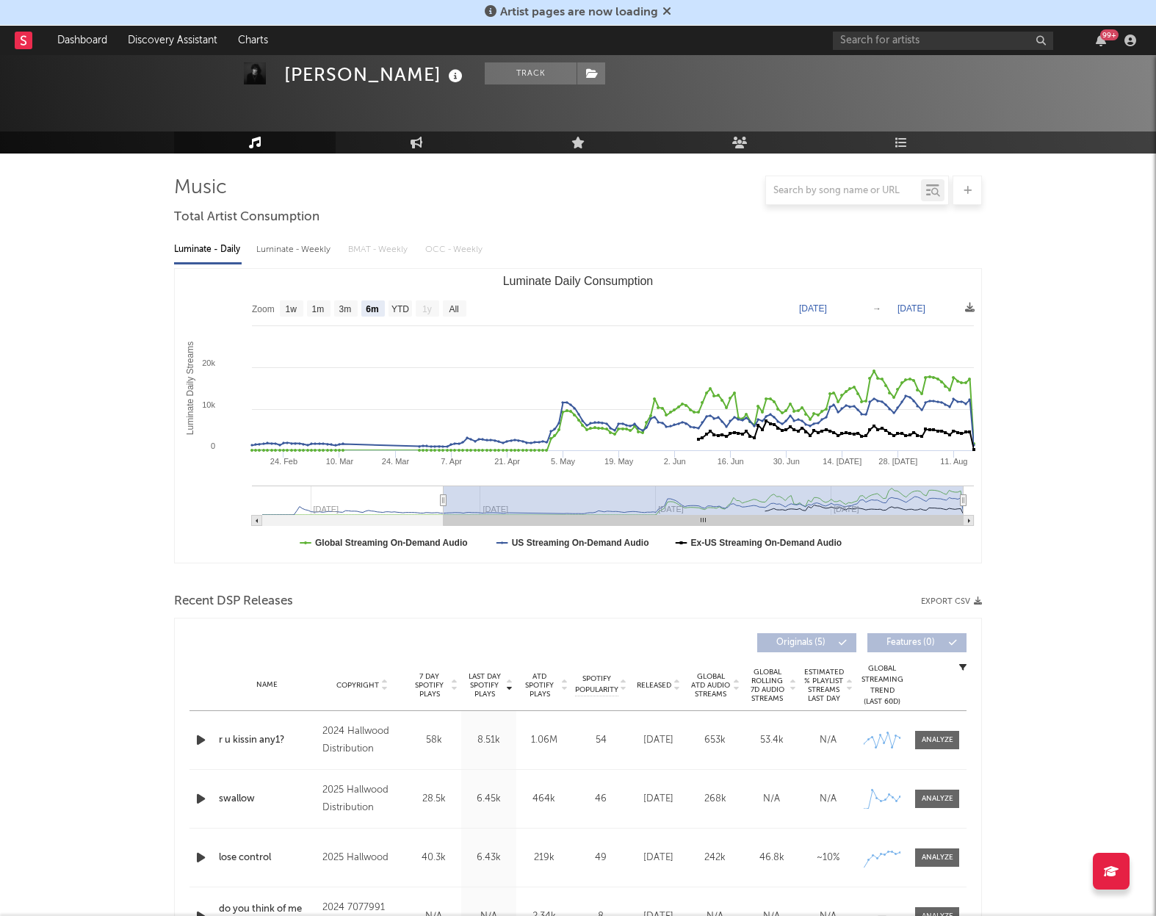
scroll to position [0, 0]
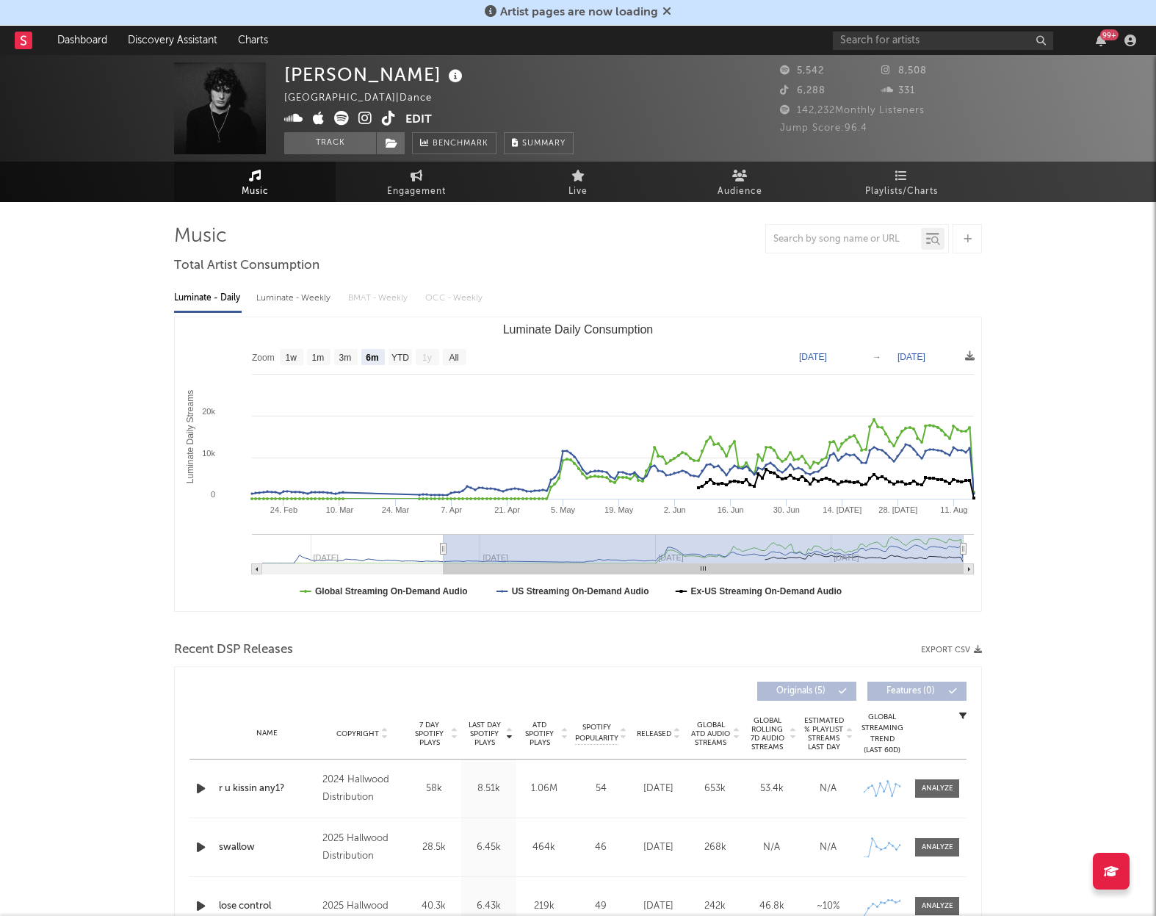
click at [364, 122] on icon at bounding box center [365, 118] width 14 height 15
click at [362, 115] on icon at bounding box center [365, 118] width 14 height 15
click at [383, 119] on icon at bounding box center [389, 118] width 14 height 15
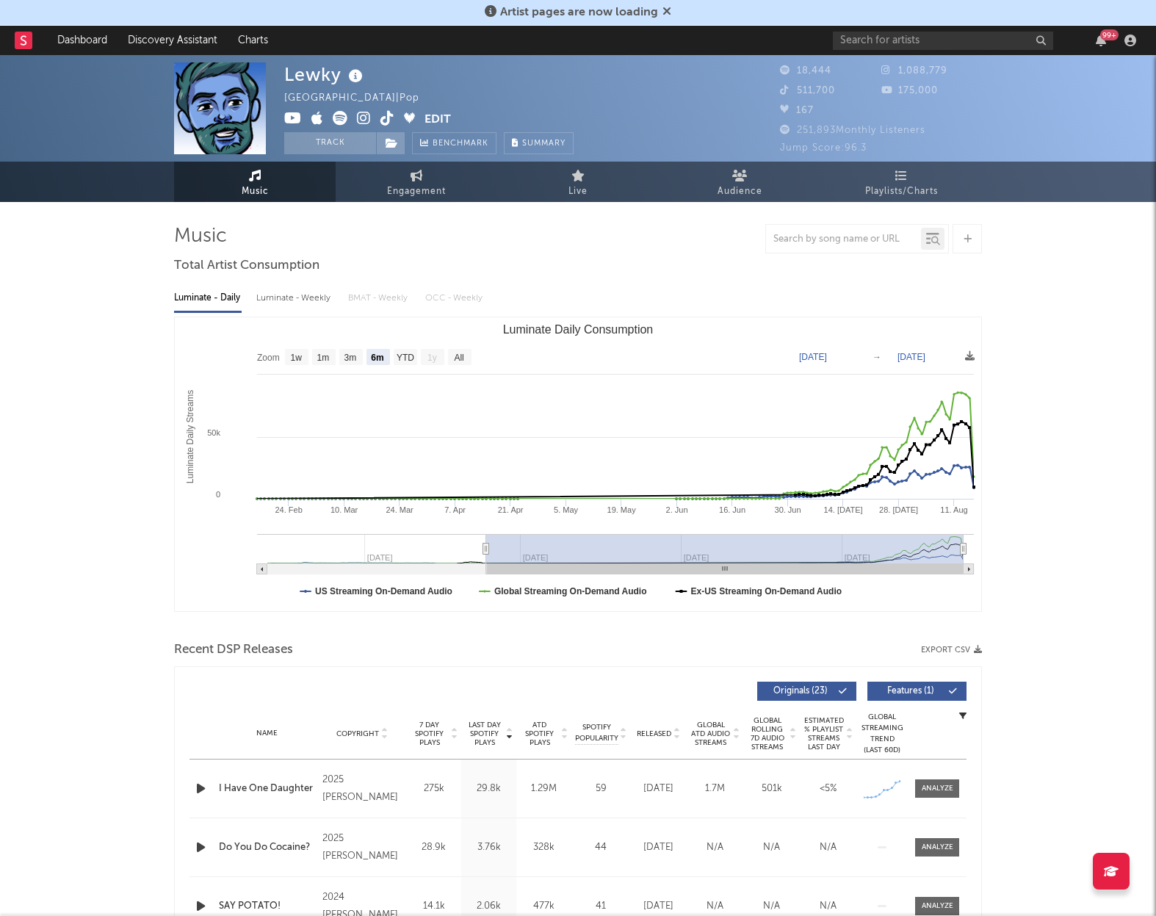
click at [365, 116] on icon at bounding box center [364, 118] width 14 height 15
click at [380, 115] on icon at bounding box center [387, 118] width 14 height 15
click at [355, 359] on text "3m" at bounding box center [350, 357] width 12 height 10
select select "3m"
type input "2025-05-16"
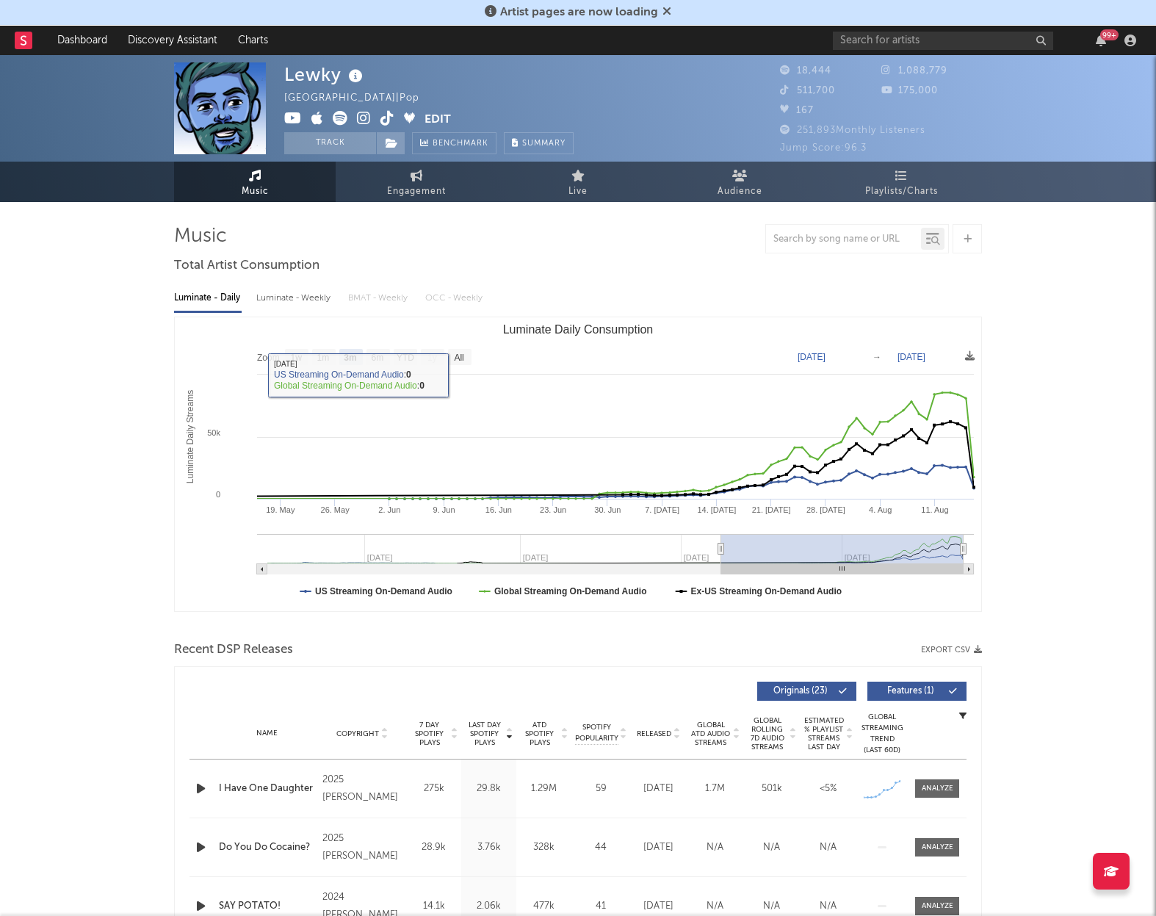
click at [316, 299] on div "Luminate - Weekly" at bounding box center [294, 298] width 77 height 25
select select "1w"
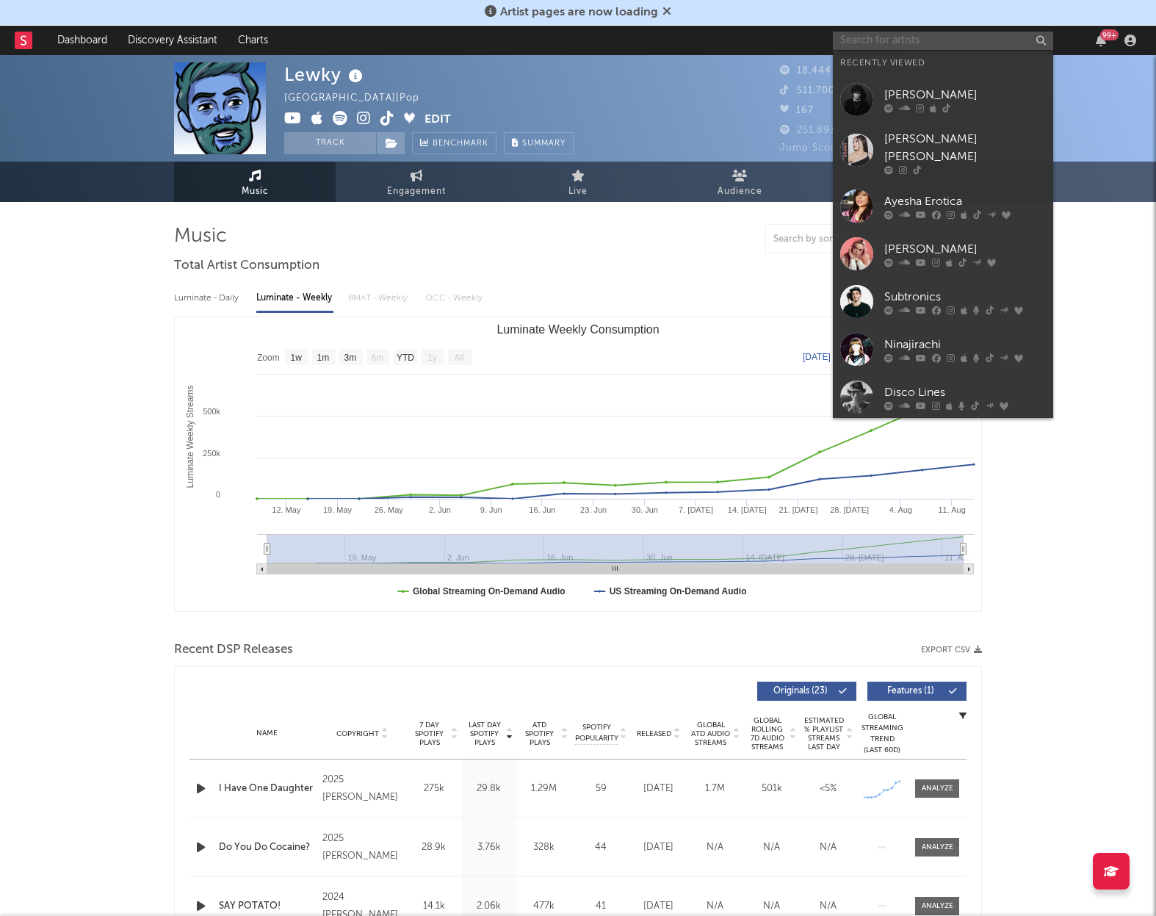
click at [871, 35] on input "text" at bounding box center [943, 41] width 220 height 18
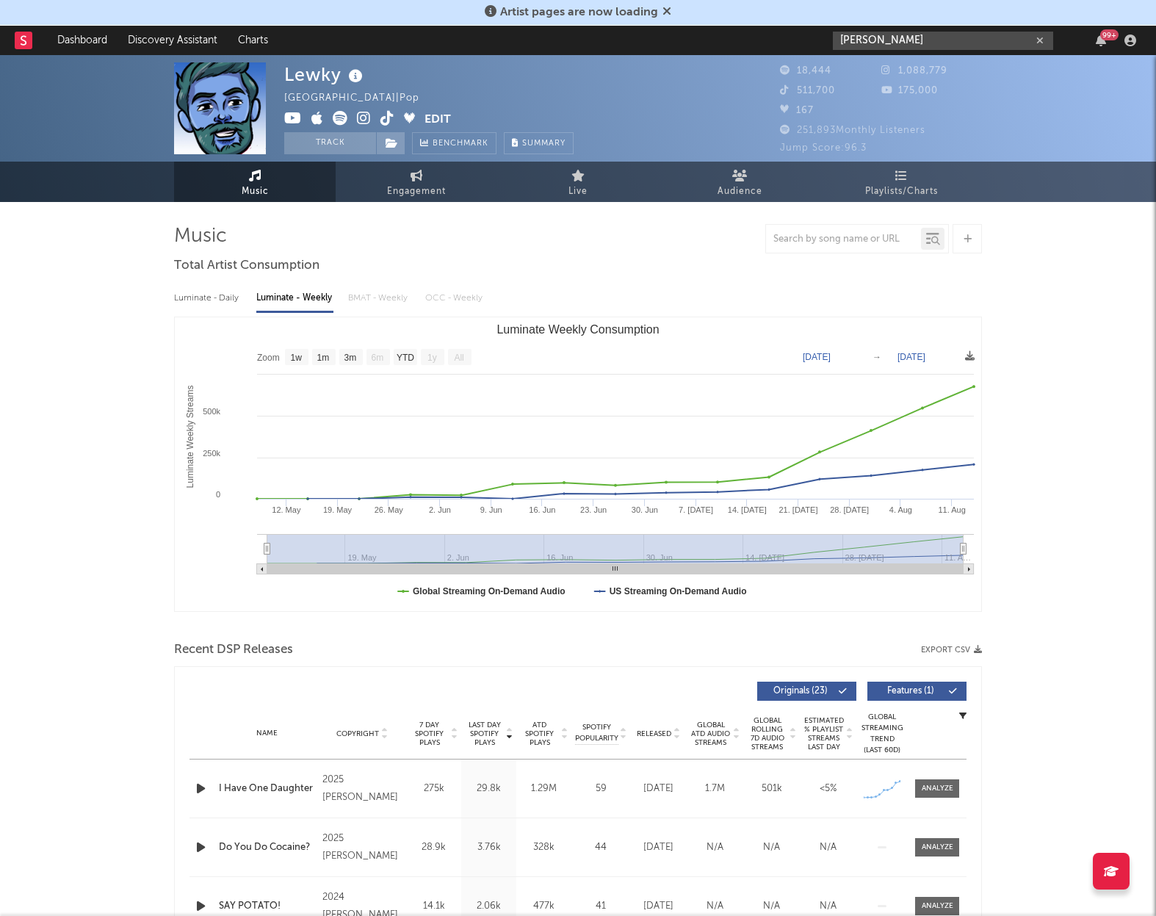
click at [903, 43] on input "myles lloyd" at bounding box center [943, 41] width 220 height 18
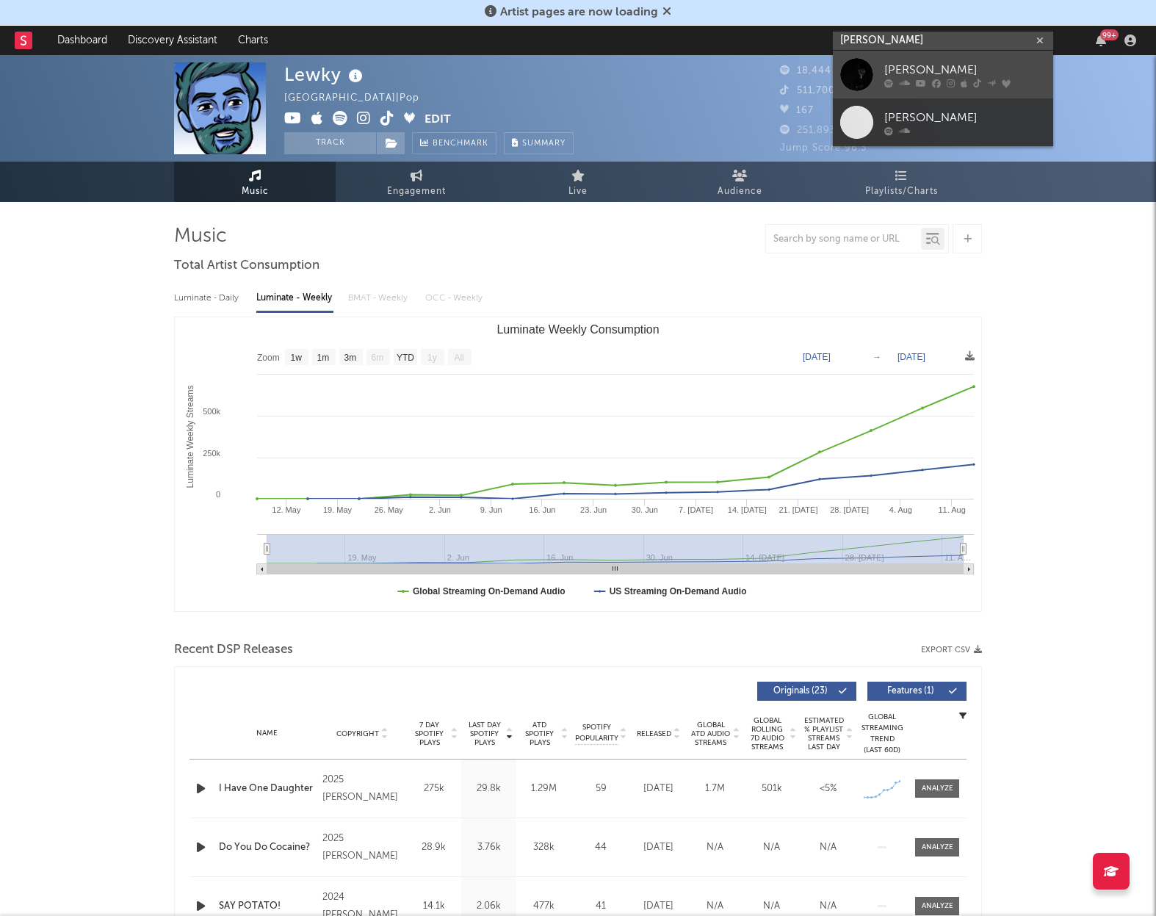
type input "myles lloyd"
drag, startPoint x: 898, startPoint y: 61, endPoint x: 888, endPoint y: 63, distance: 9.8
click at [897, 62] on div "Myles Lloyd" at bounding box center [965, 70] width 162 height 18
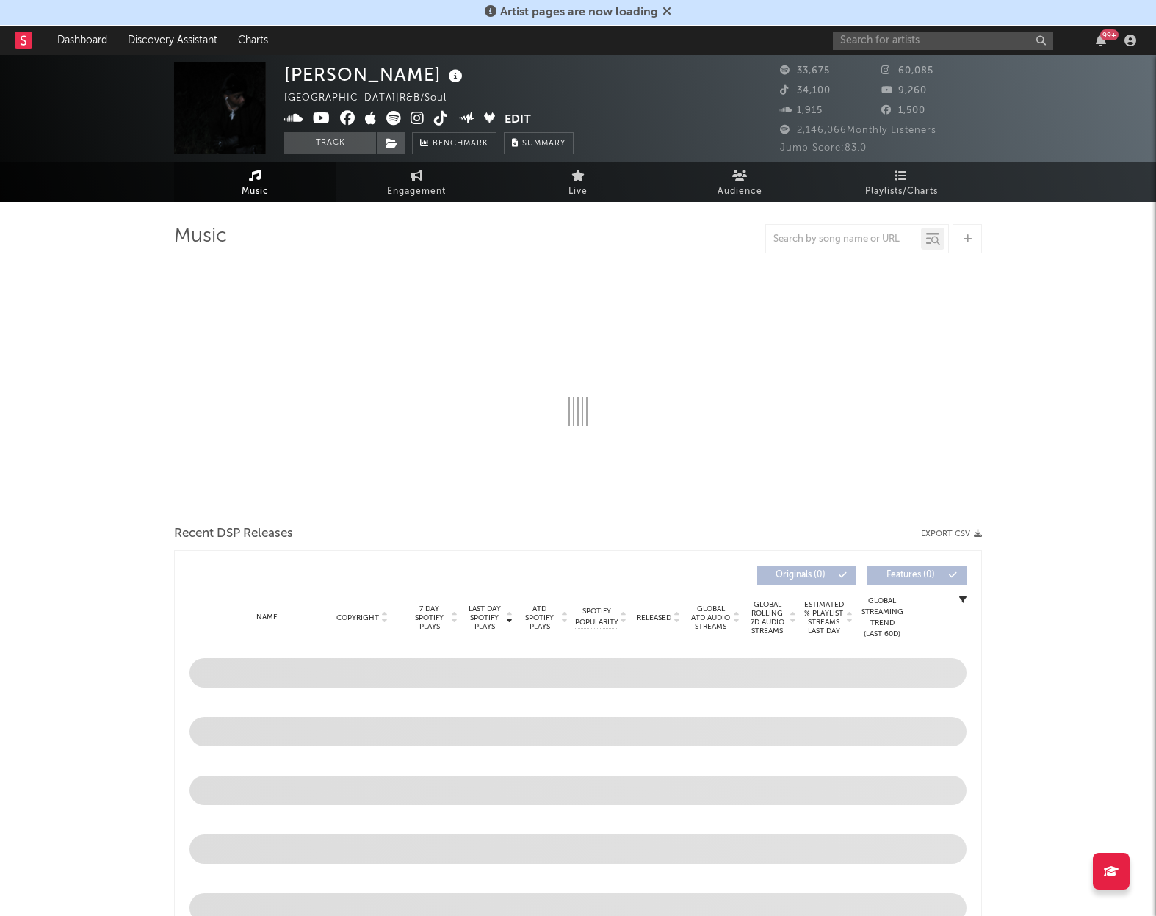
select select "6m"
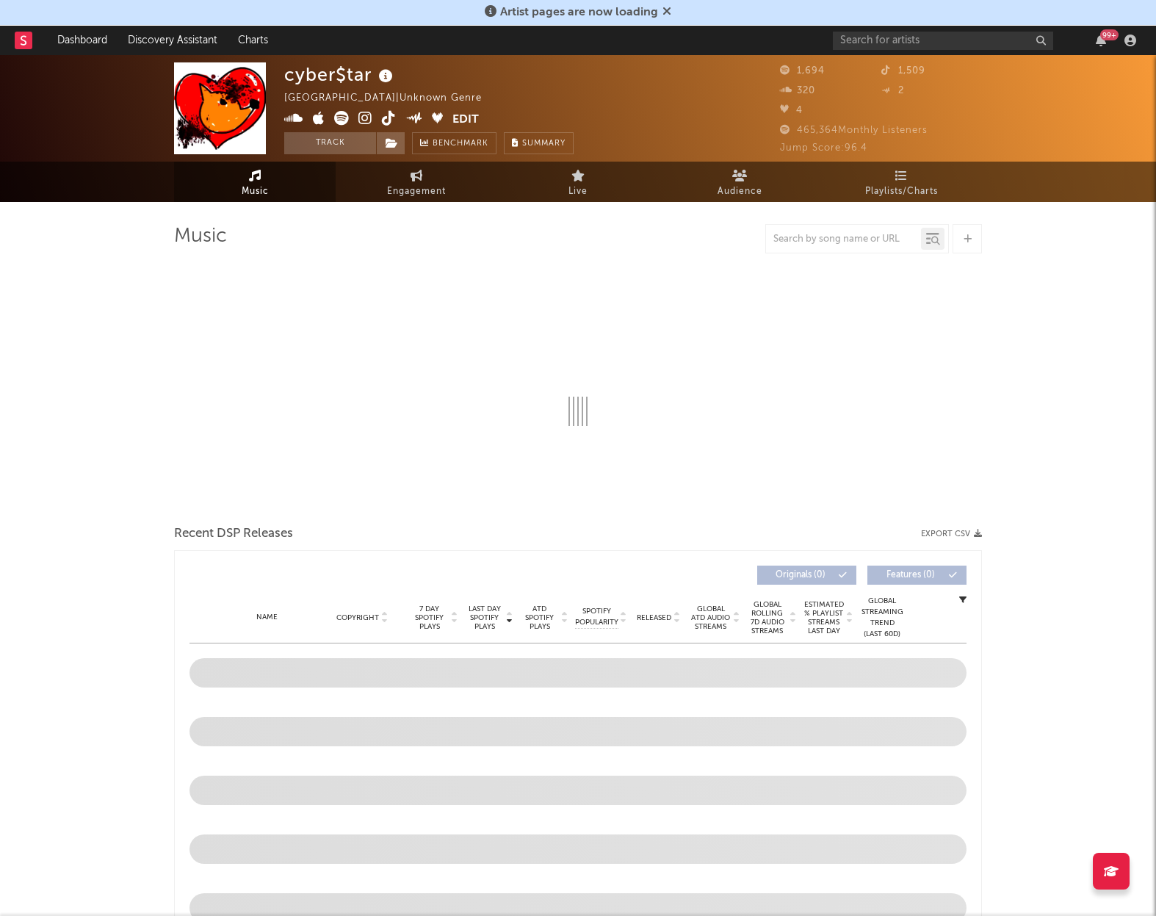
select select "1w"
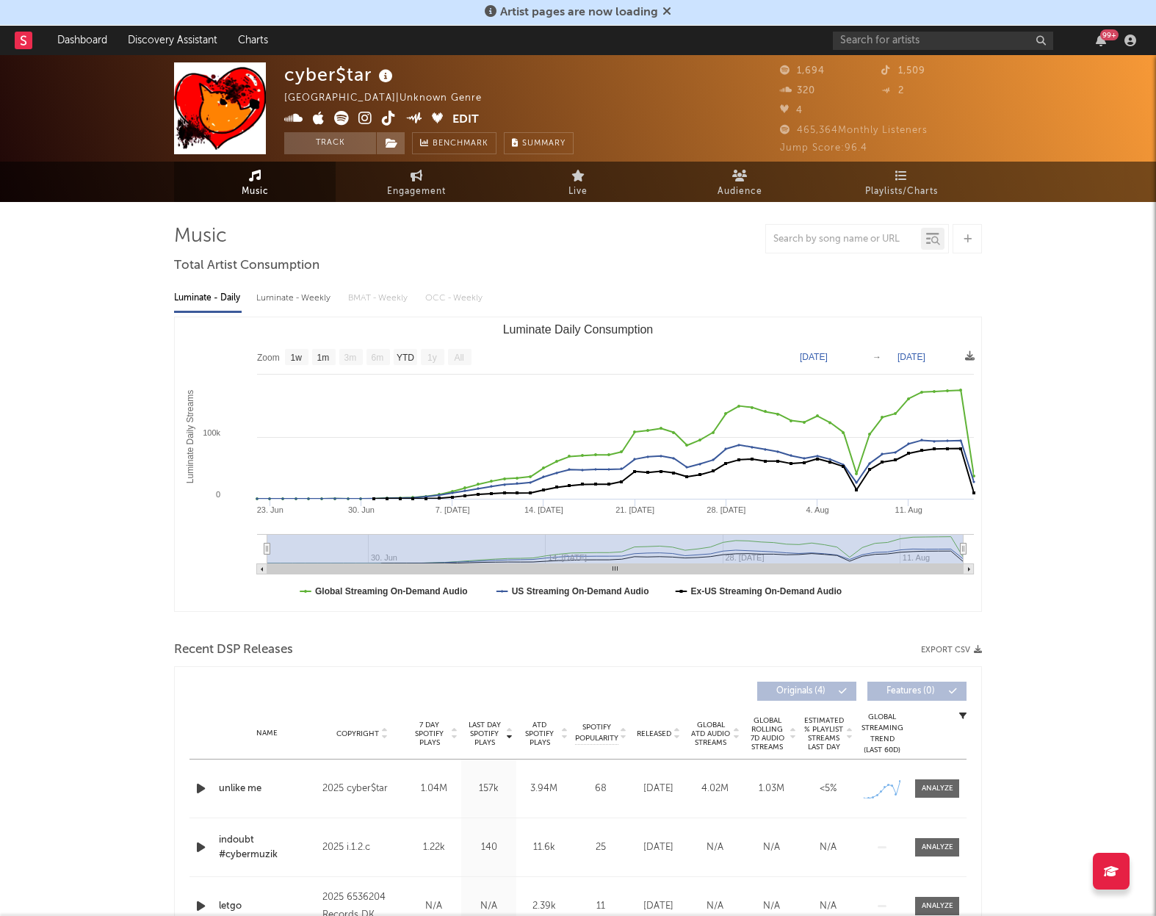
click at [199, 786] on icon "button" at bounding box center [200, 788] width 15 height 18
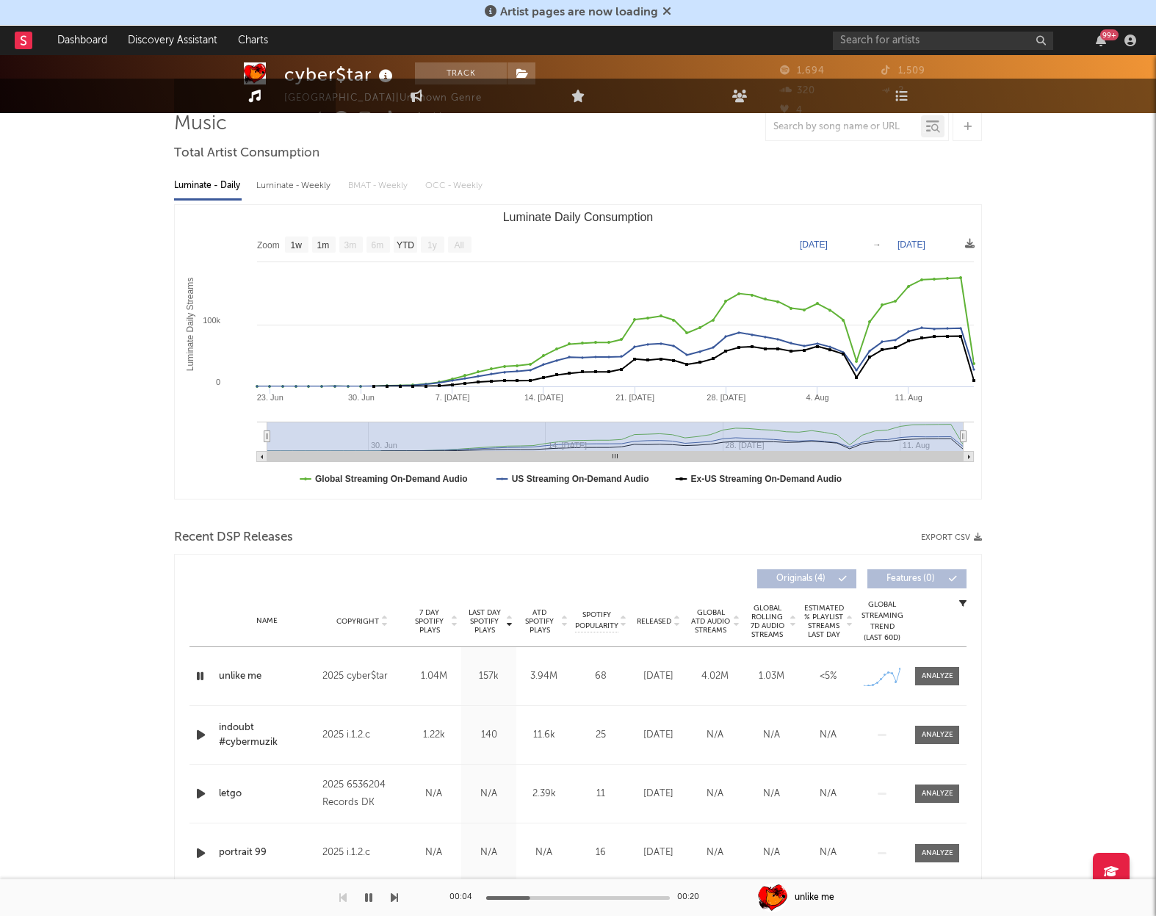
scroll to position [163, 0]
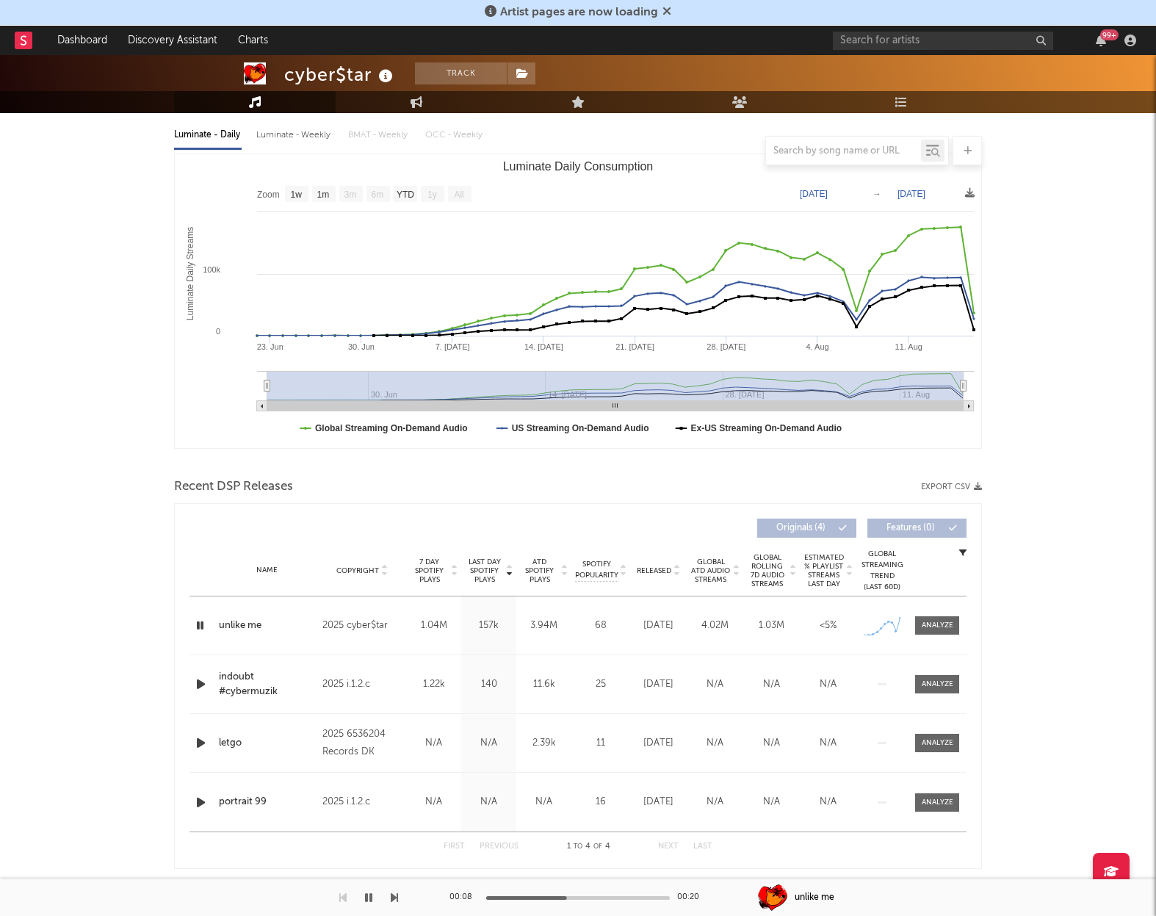
click at [607, 900] on div "00:08 00:20" at bounding box center [577, 897] width 257 height 37
click at [611, 898] on div at bounding box center [578, 898] width 184 height 4
drag, startPoint x: 637, startPoint y: 901, endPoint x: 647, endPoint y: 902, distance: 10.4
click at [637, 901] on div "00:14 00:20" at bounding box center [577, 897] width 257 height 37
click at [652, 896] on div at bounding box center [578, 898] width 184 height 4
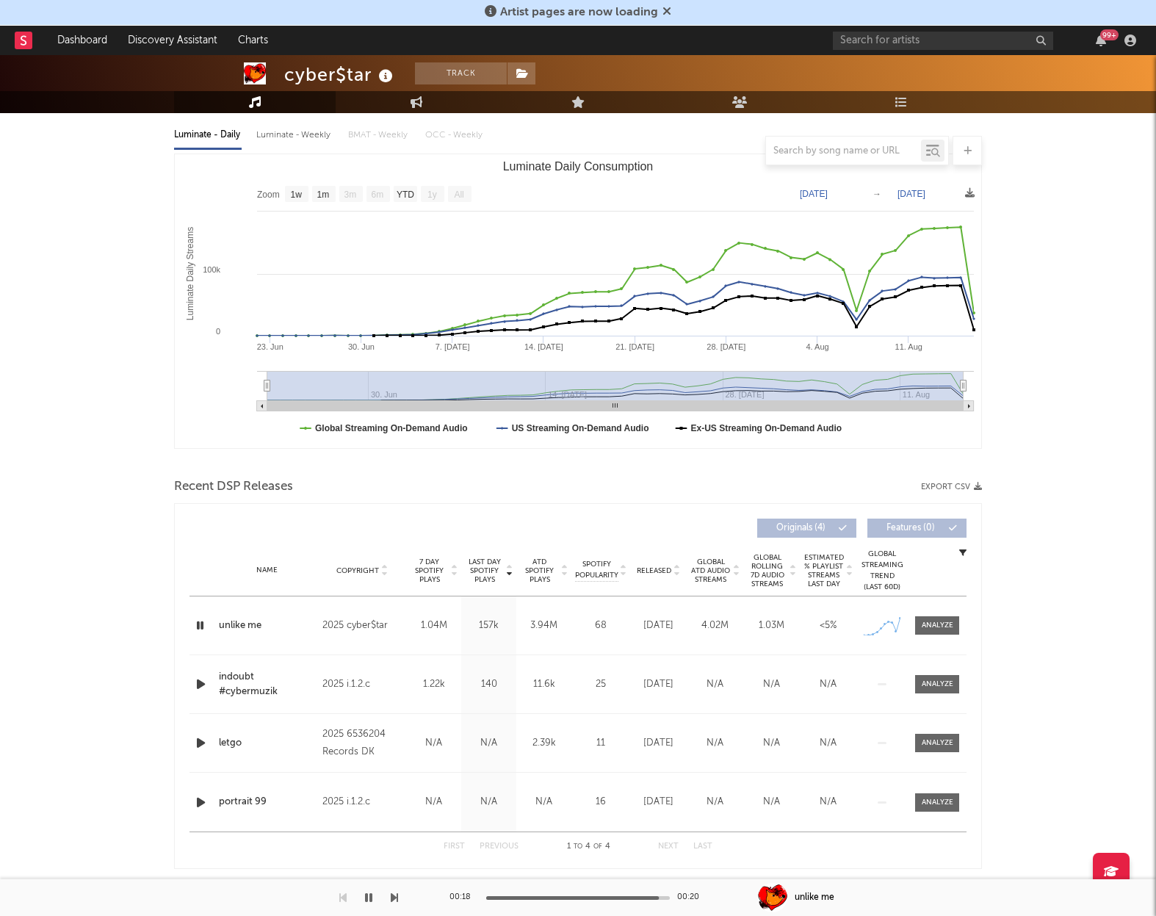
drag, startPoint x: 368, startPoint y: 900, endPoint x: 354, endPoint y: 860, distance: 42.7
click at [369, 900] on icon "button" at bounding box center [368, 897] width 7 height 12
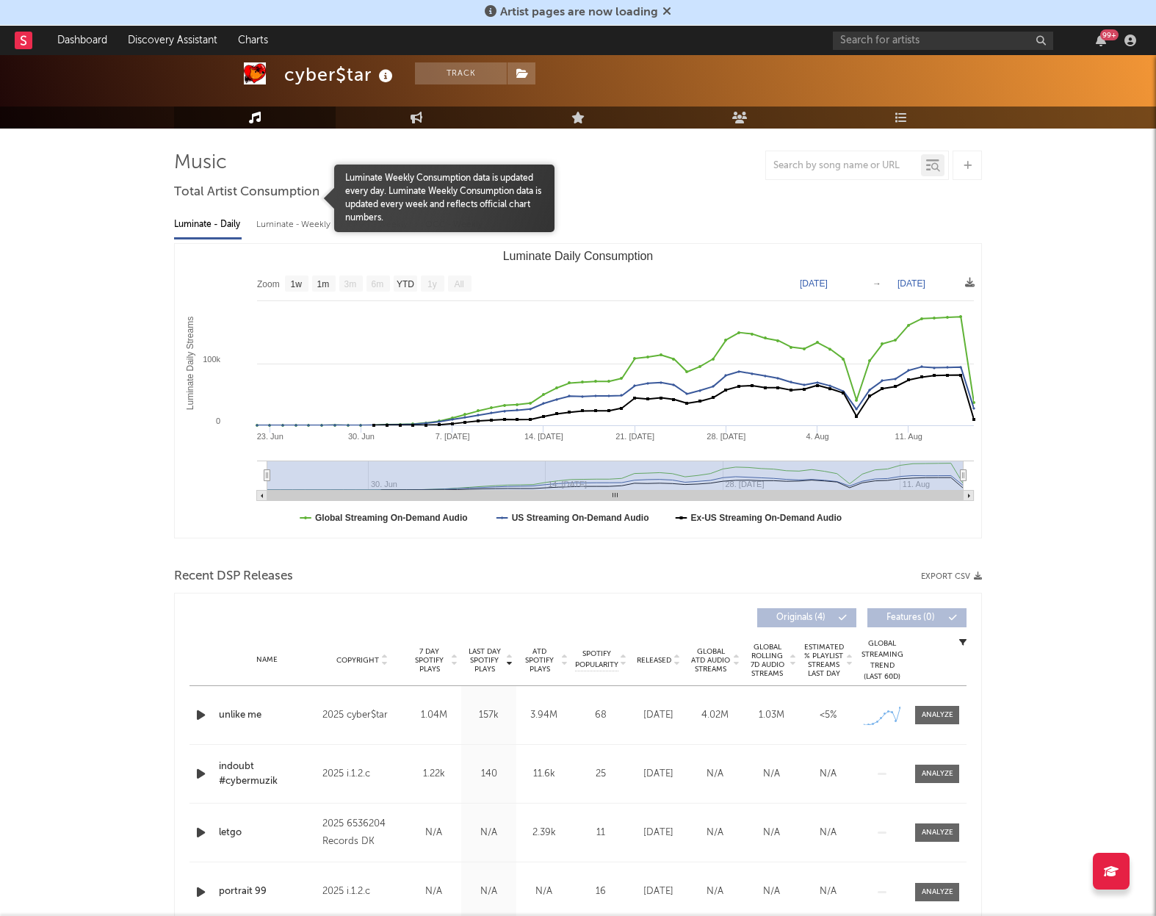
scroll to position [68, 0]
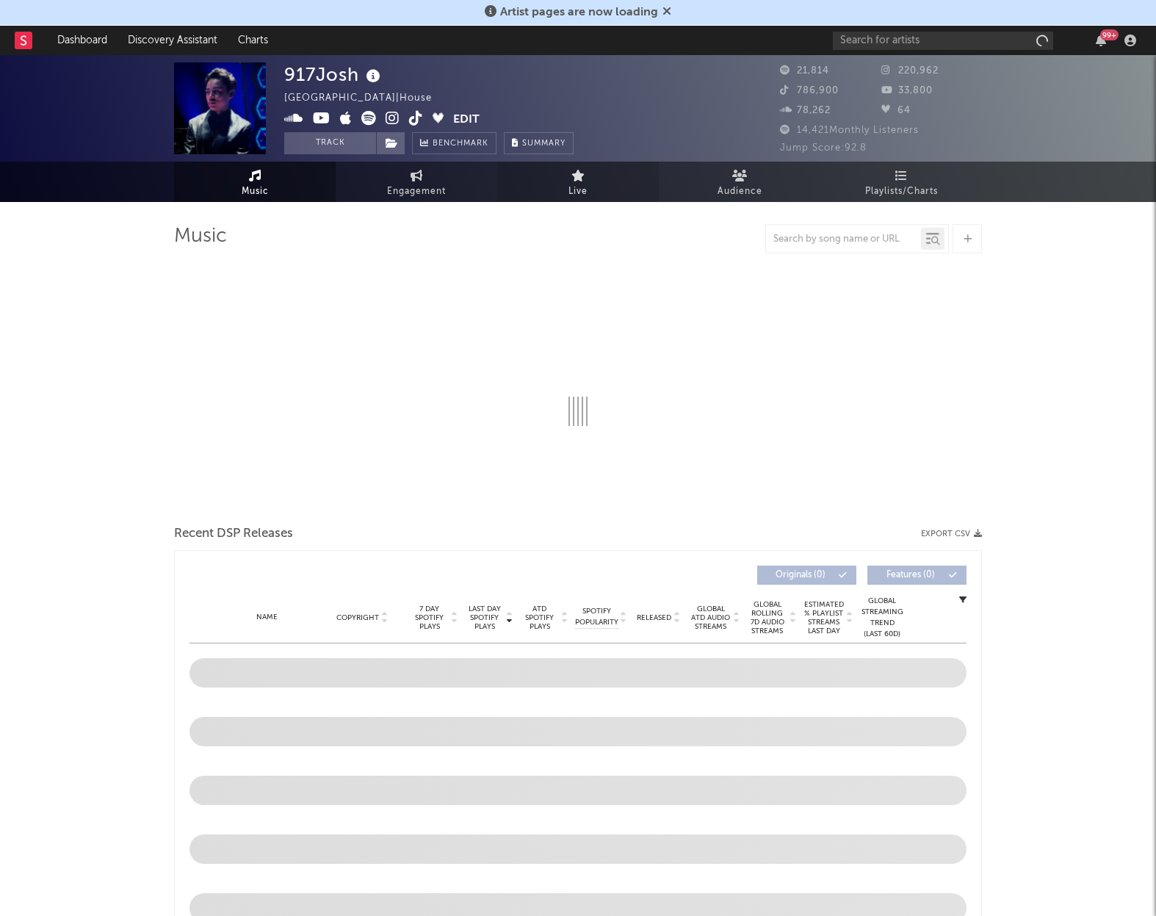
select select "6m"
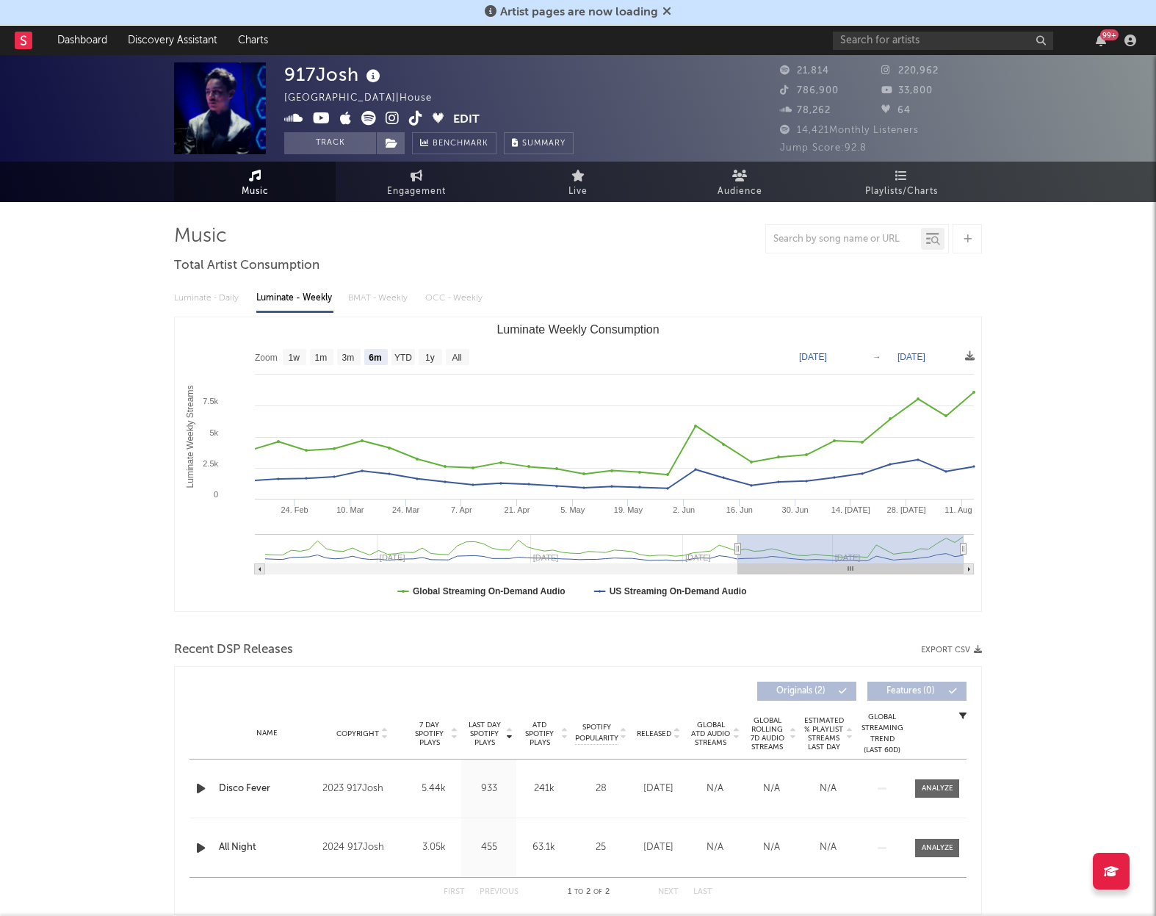
click at [416, 115] on icon at bounding box center [416, 118] width 14 height 15
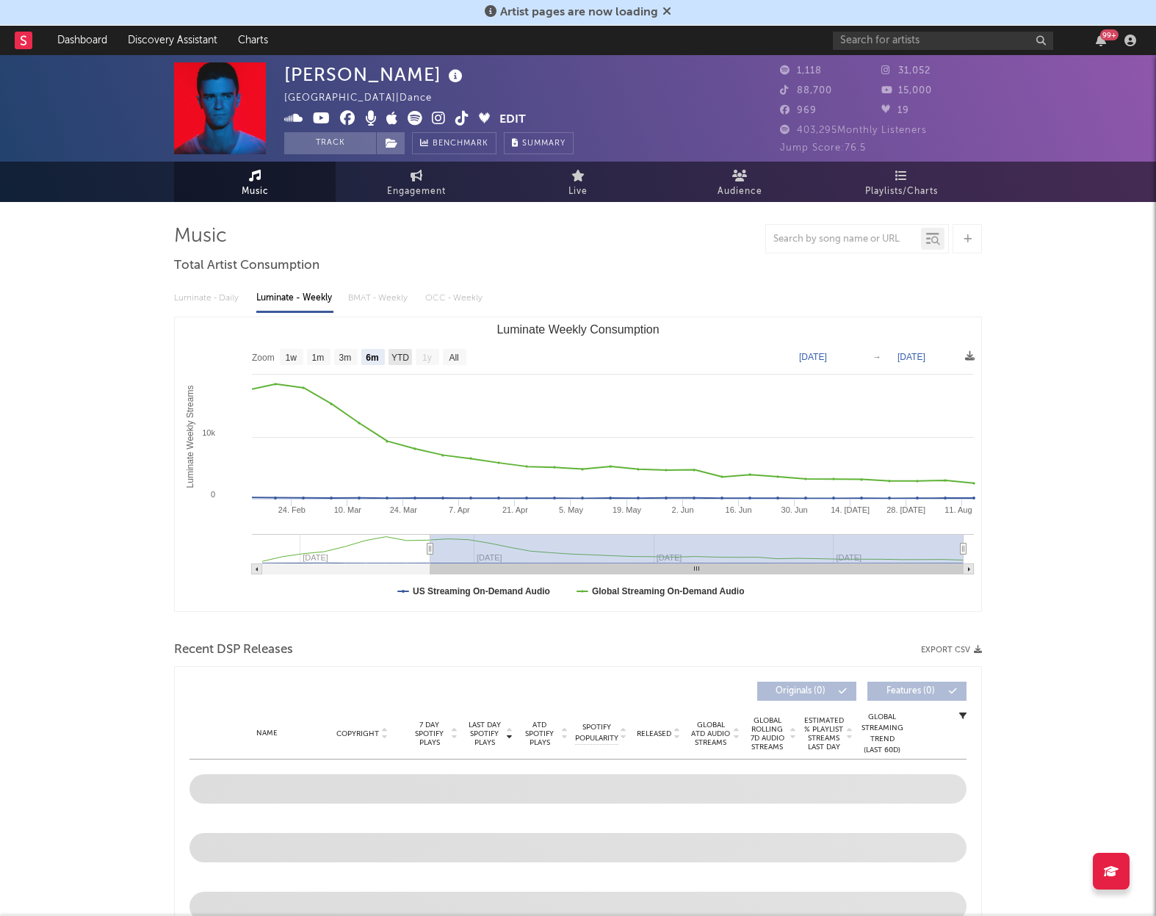
click at [402, 353] on text "YTD" at bounding box center [400, 357] width 18 height 10
select select "YTD"
type input "2025-01-01"
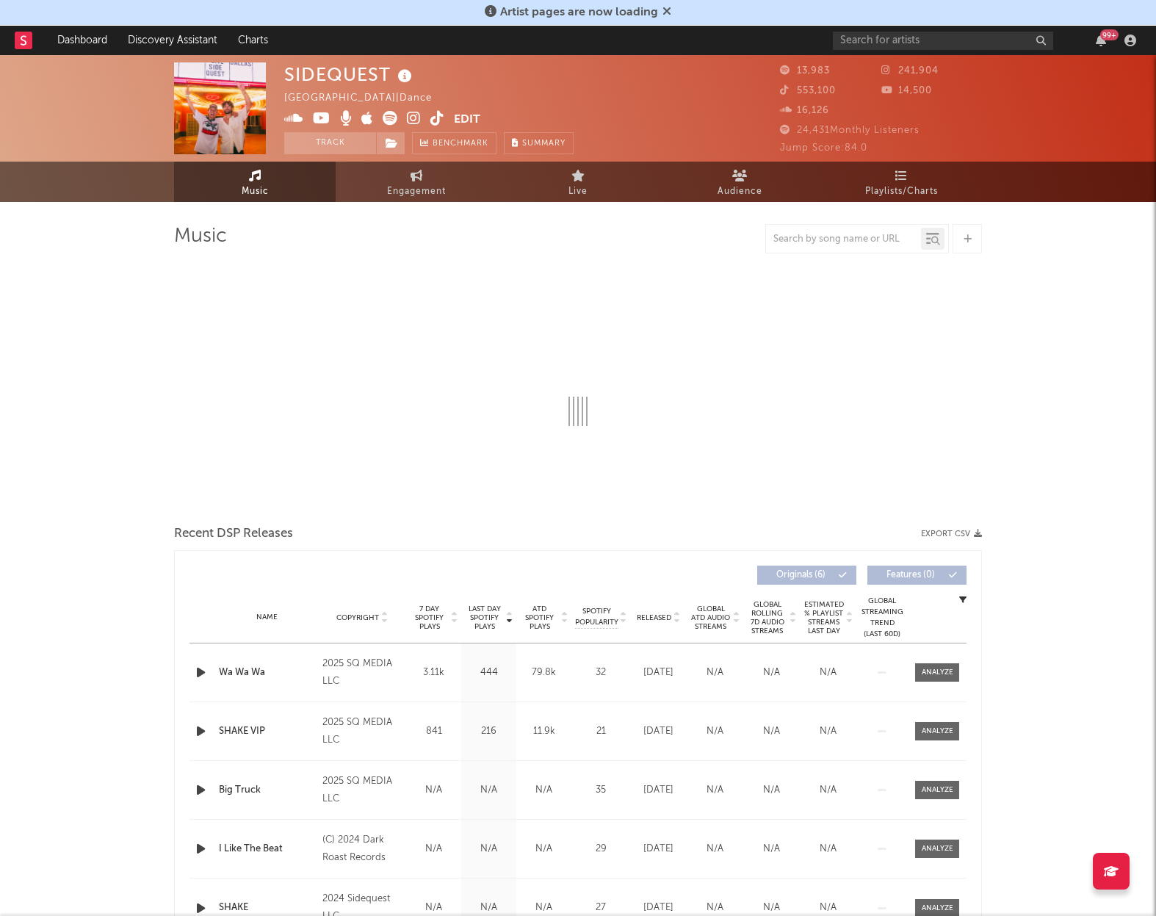
select select "1w"
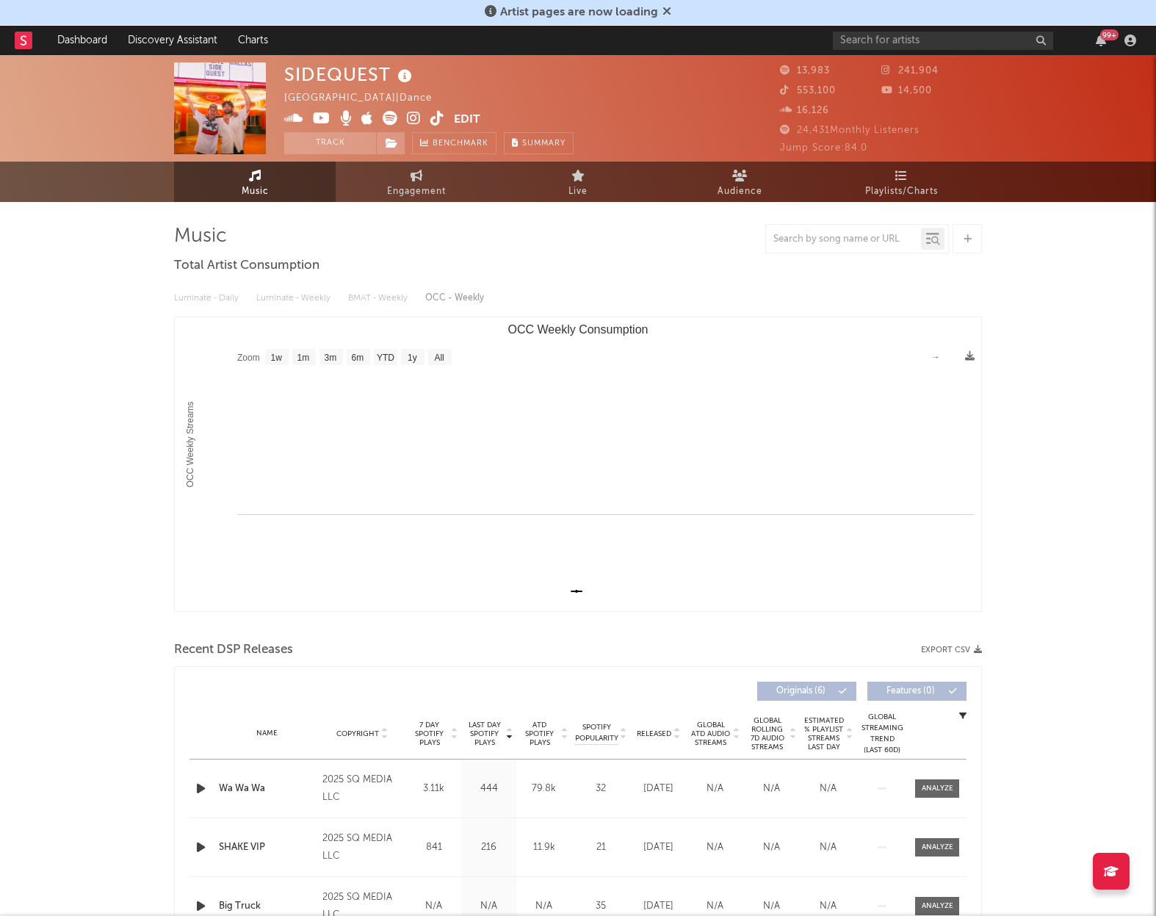
click at [436, 116] on icon at bounding box center [437, 118] width 14 height 15
